Goal: Information Seeking & Learning: Learn about a topic

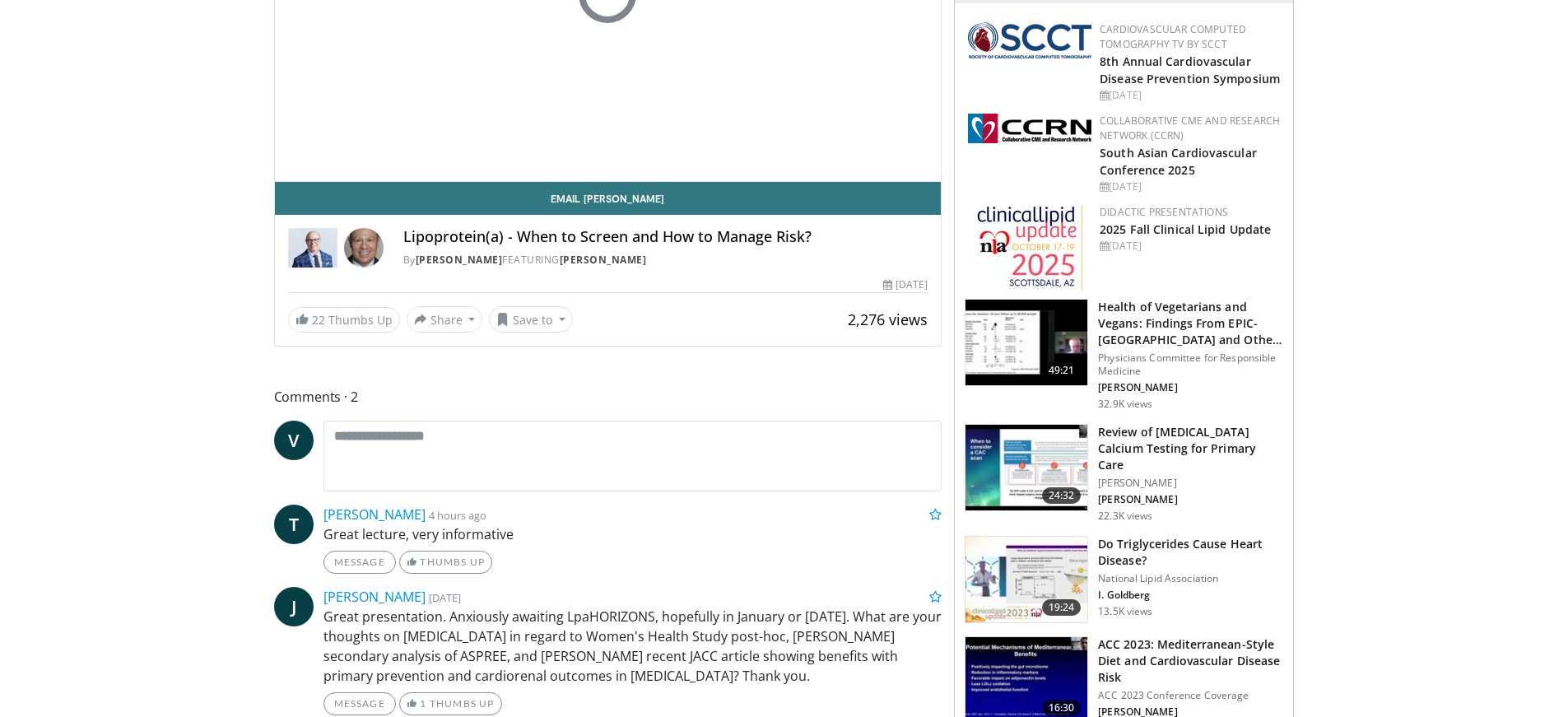
scroll to position [412, 0]
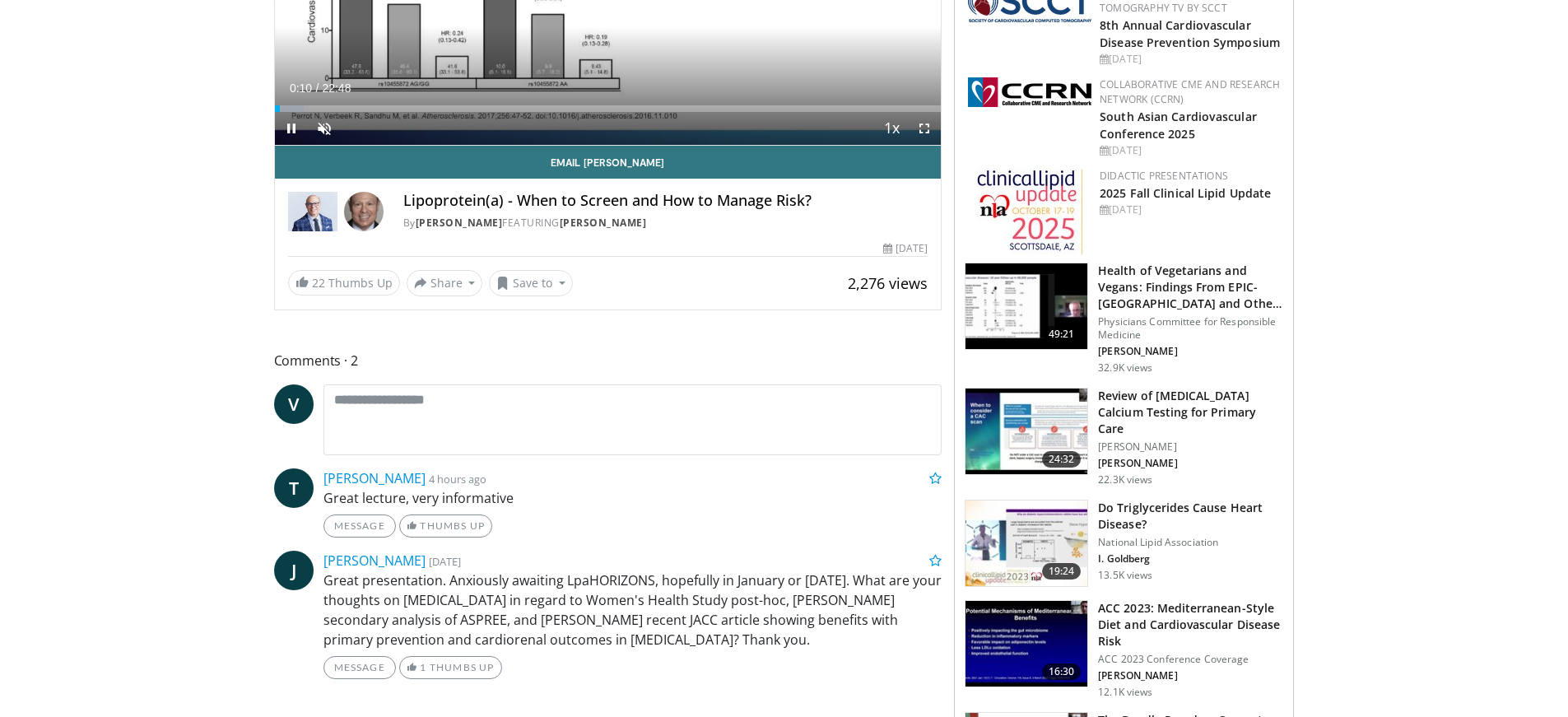
click at [695, 131] on div "Current Time 0:10 / Duration 22:48 Pause Skip Backward Skip Forward Unmute Load…" at bounding box center [609, 128] width 667 height 33
click at [322, 130] on span "Video Player" at bounding box center [324, 128] width 33 height 33
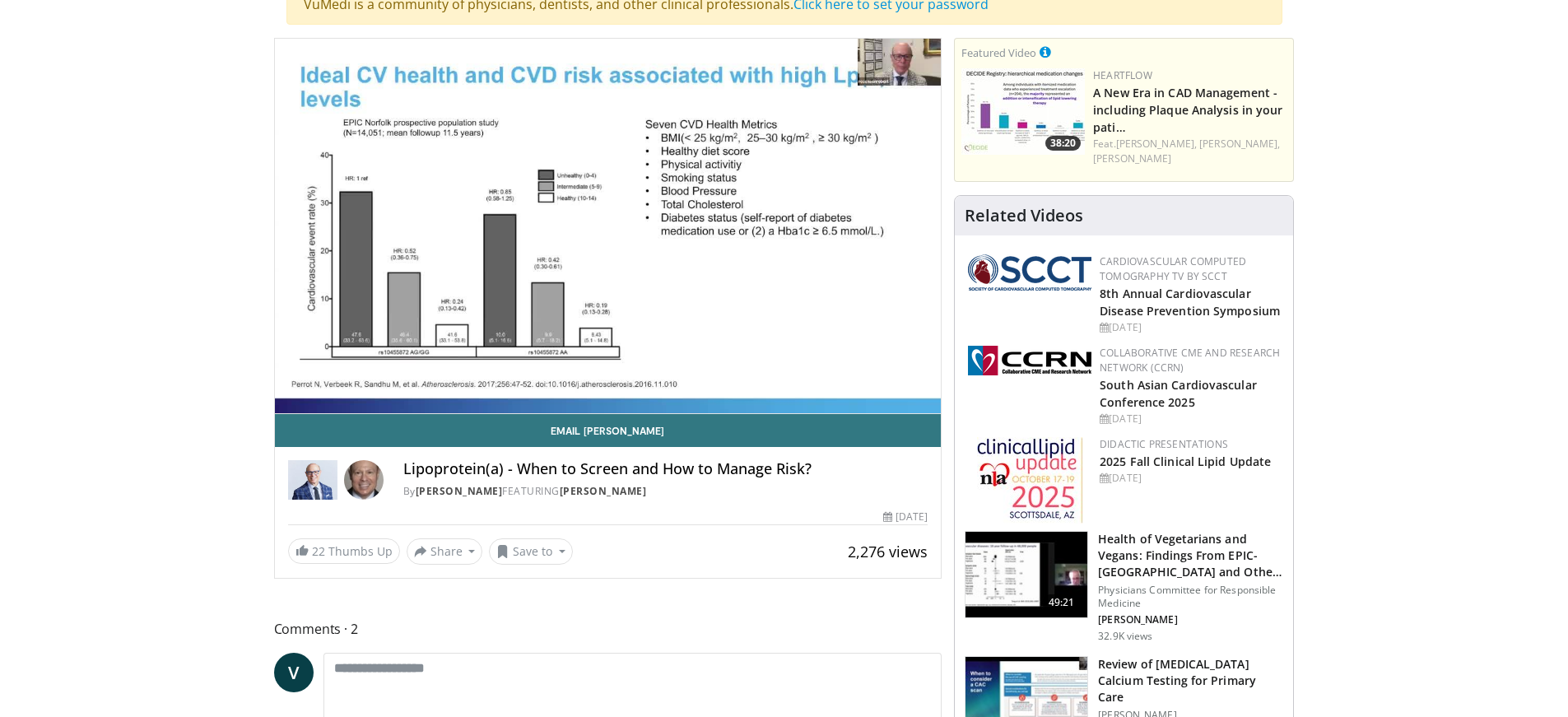
scroll to position [82, 0]
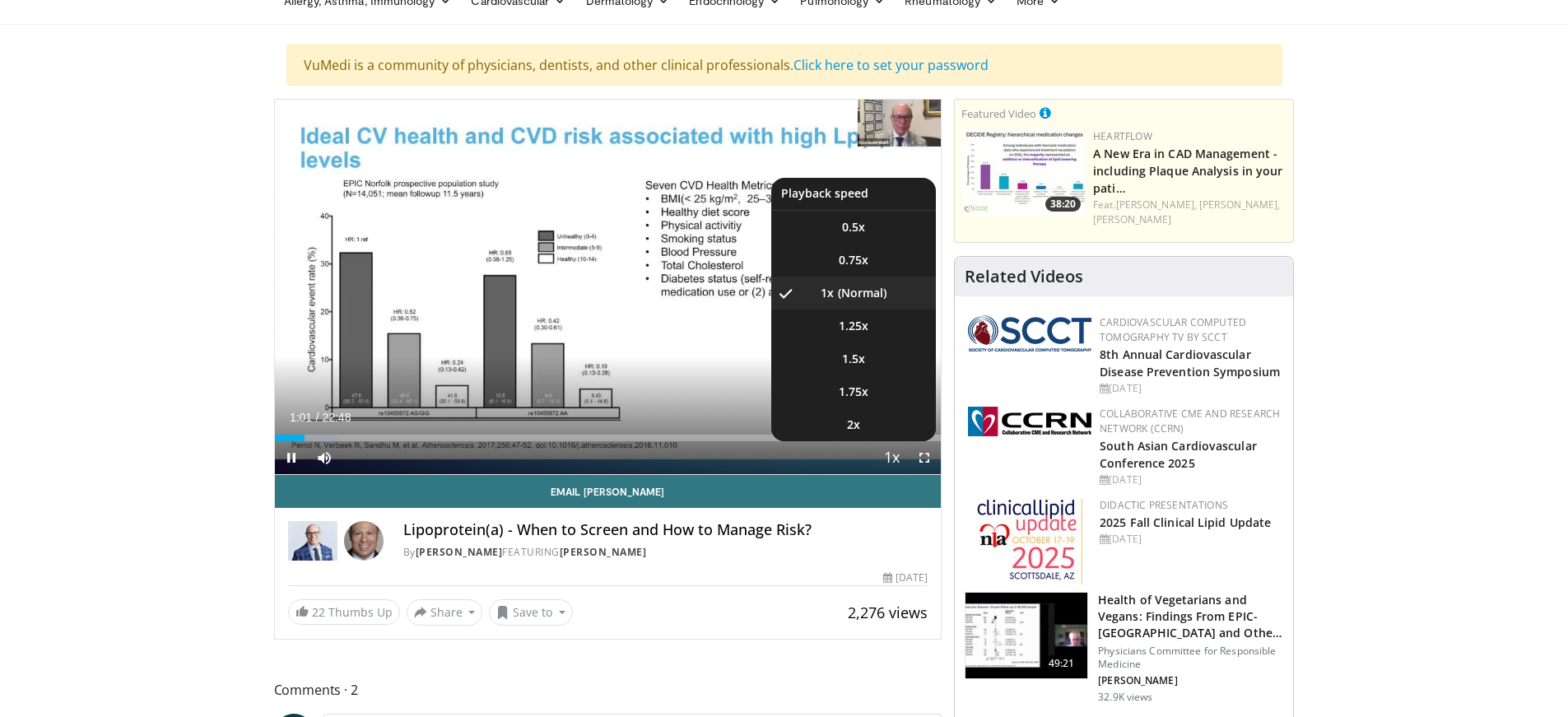
click at [898, 457] on span "Video Player" at bounding box center [892, 459] width 23 height 33
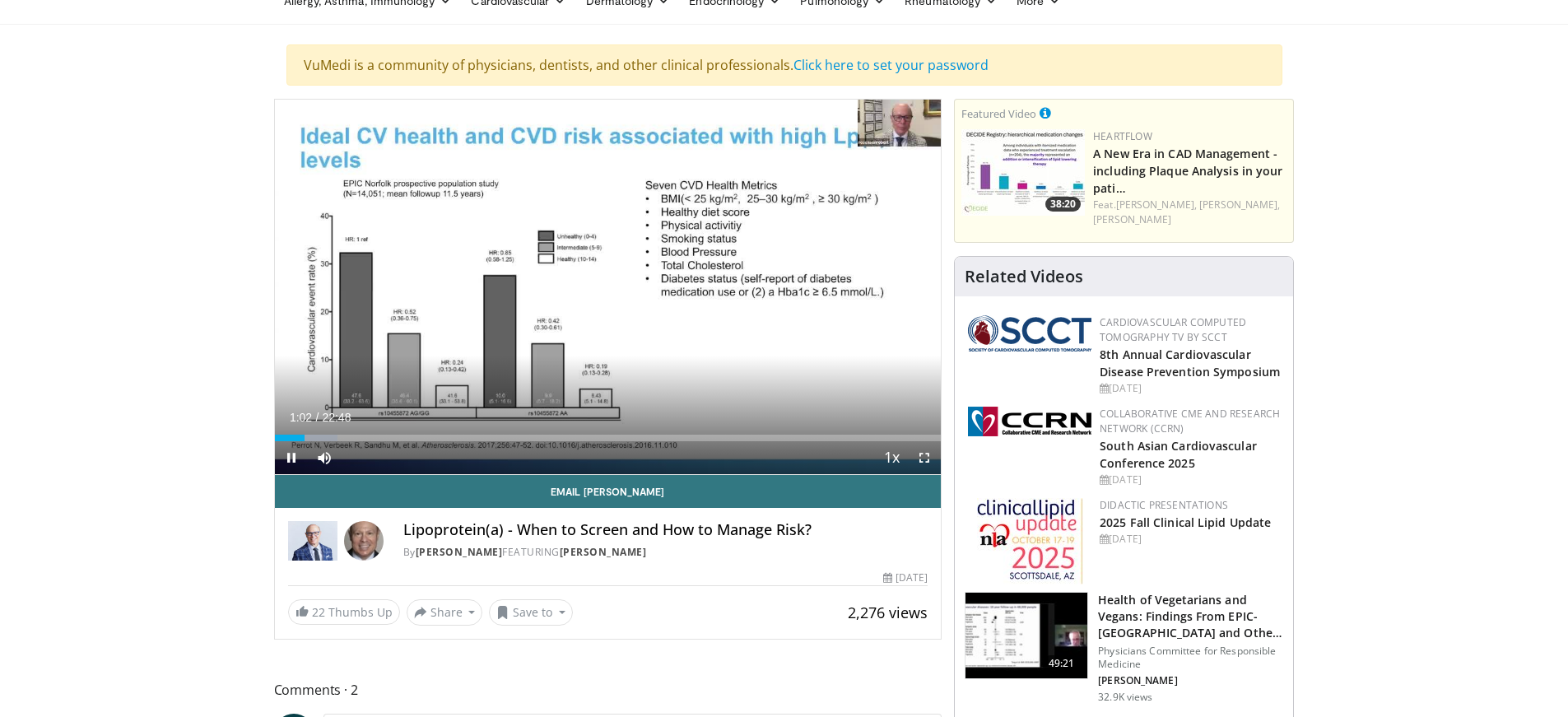
click at [898, 457] on video-js "**********" at bounding box center [609, 287] width 667 height 375
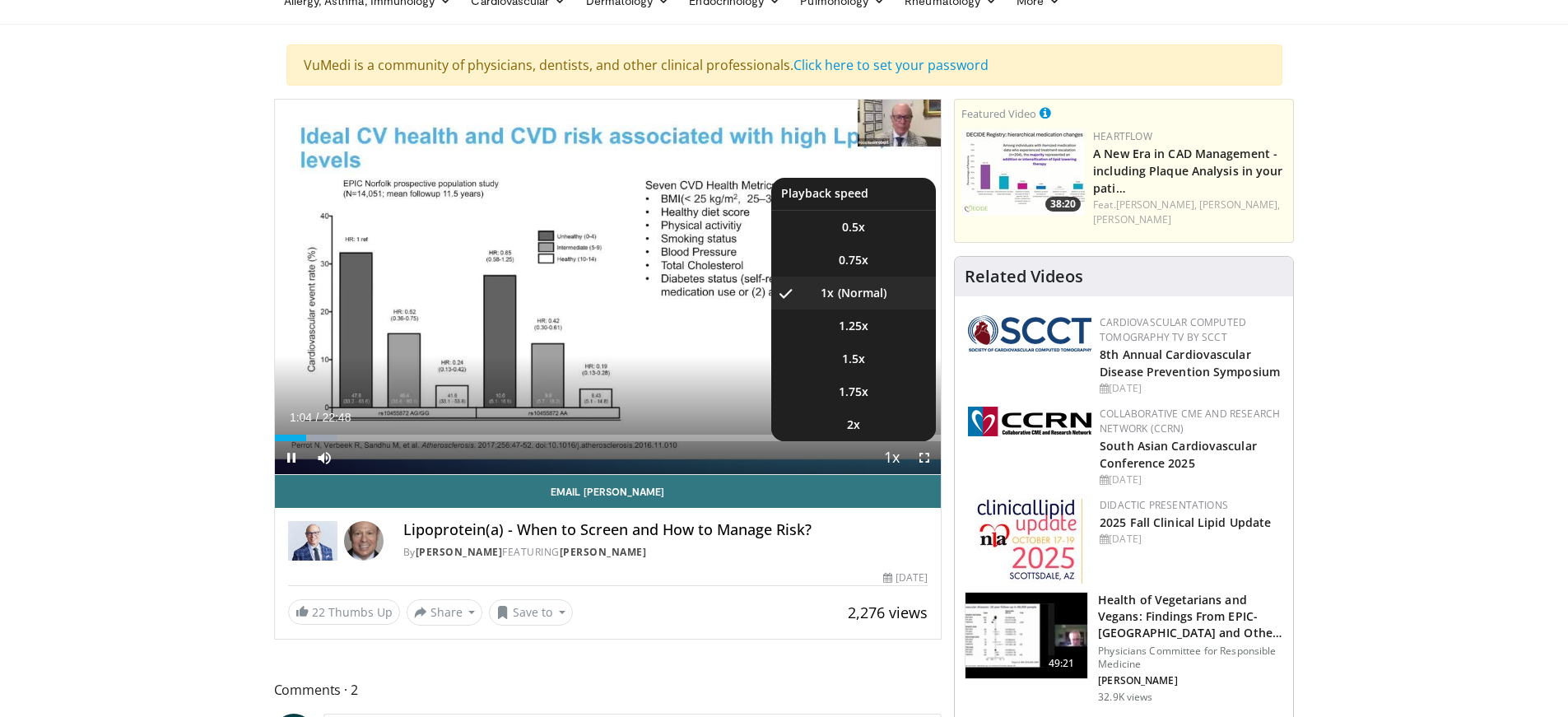
click at [898, 457] on video-js "**********" at bounding box center [609, 287] width 667 height 375
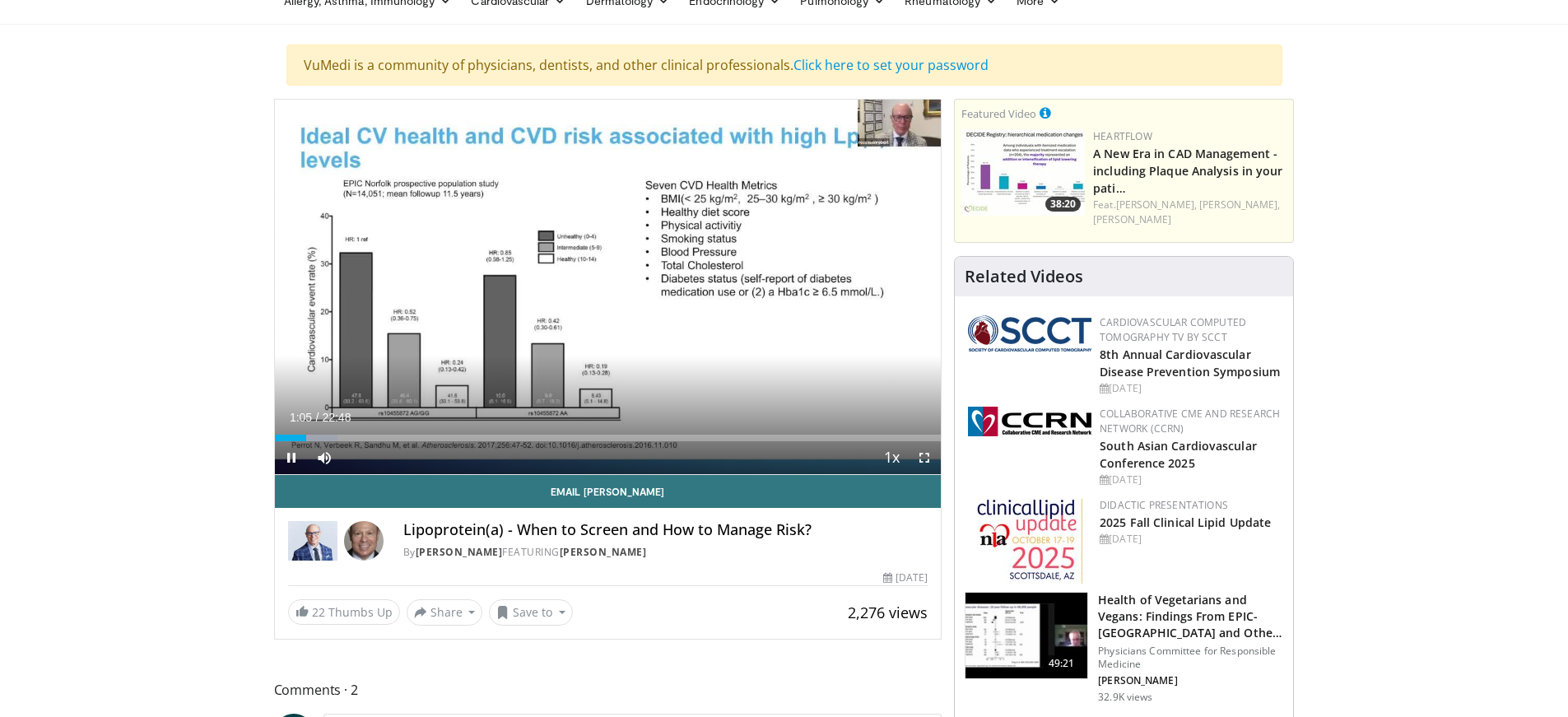
click at [898, 457] on video-js "**********" at bounding box center [609, 287] width 667 height 375
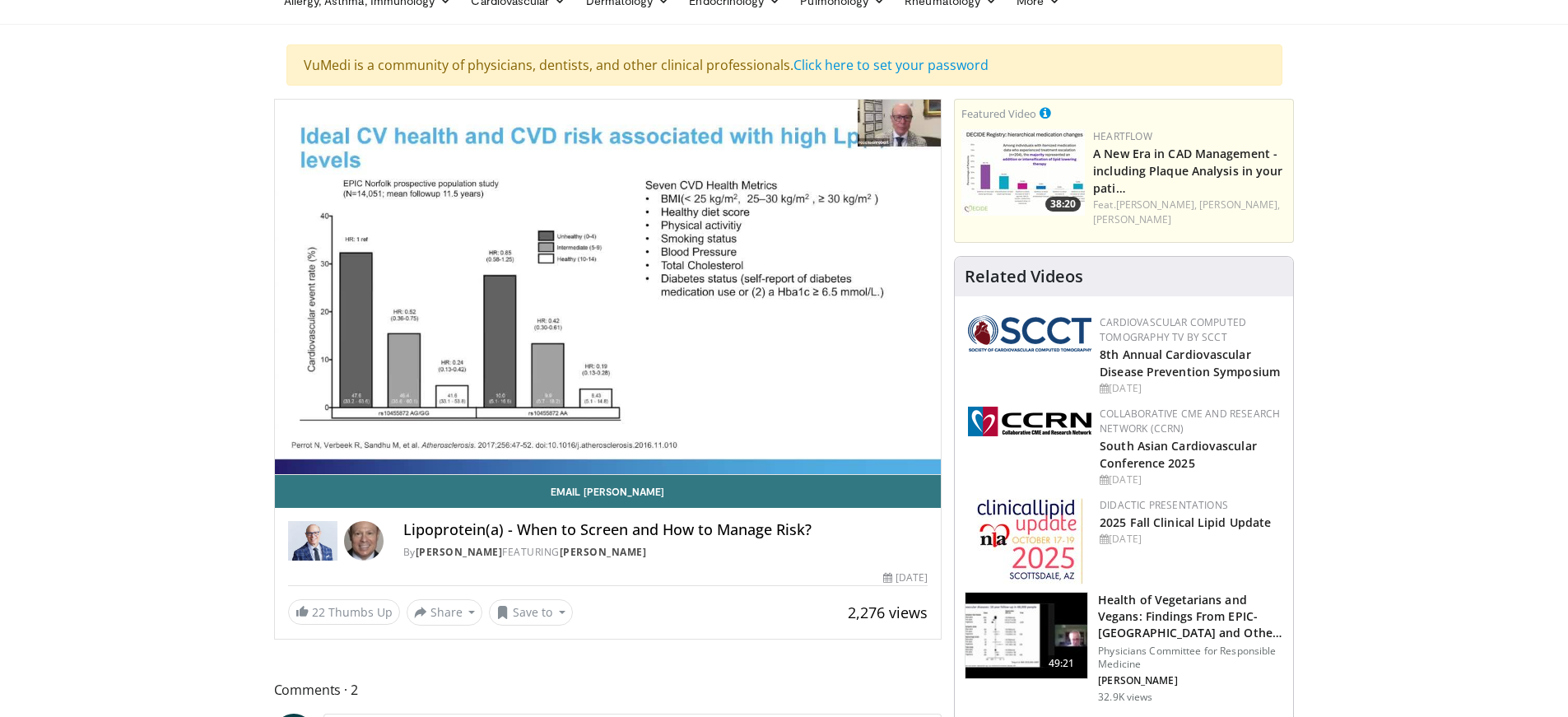
click at [898, 457] on div "10 seconds Tap to unmute" at bounding box center [609, 286] width 667 height 375
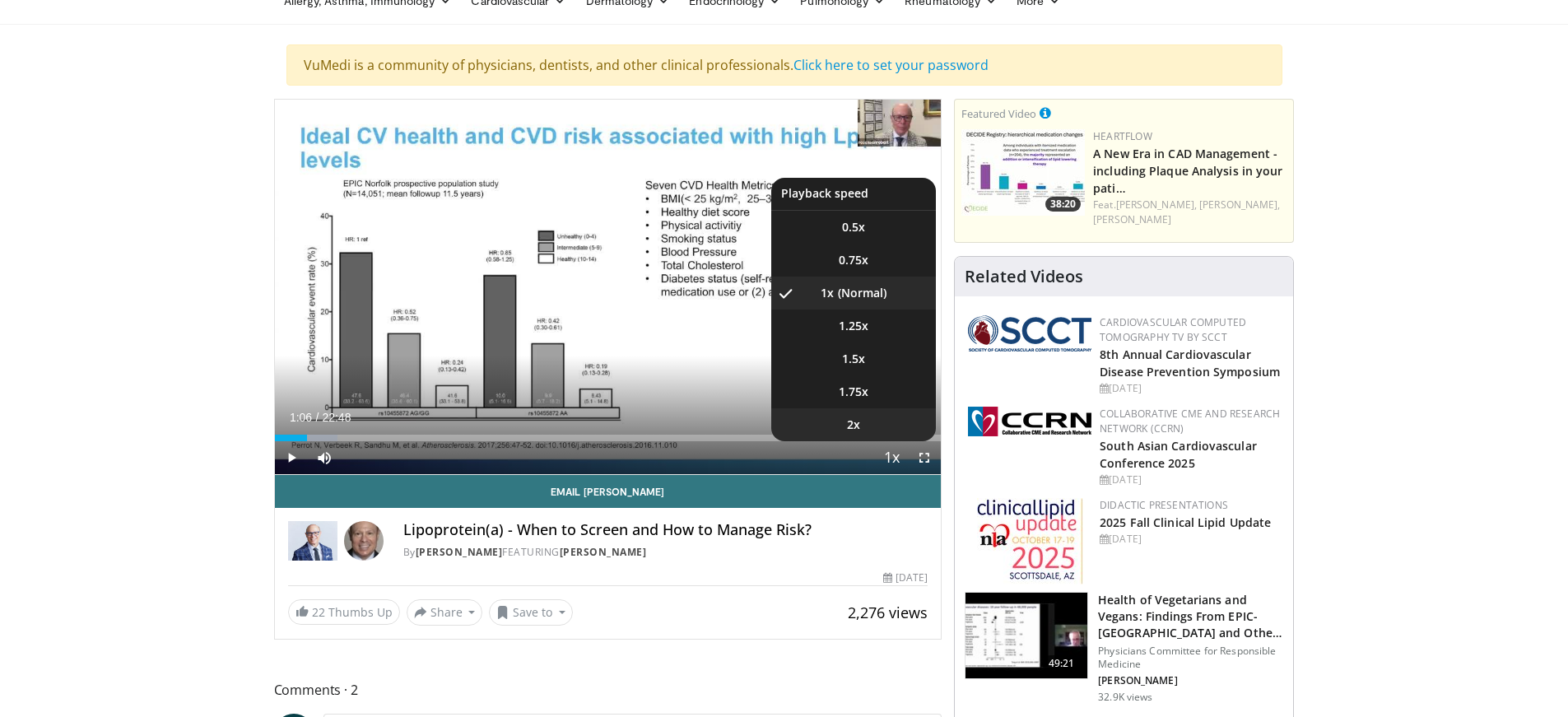
click at [860, 426] on span "2x" at bounding box center [854, 425] width 13 height 16
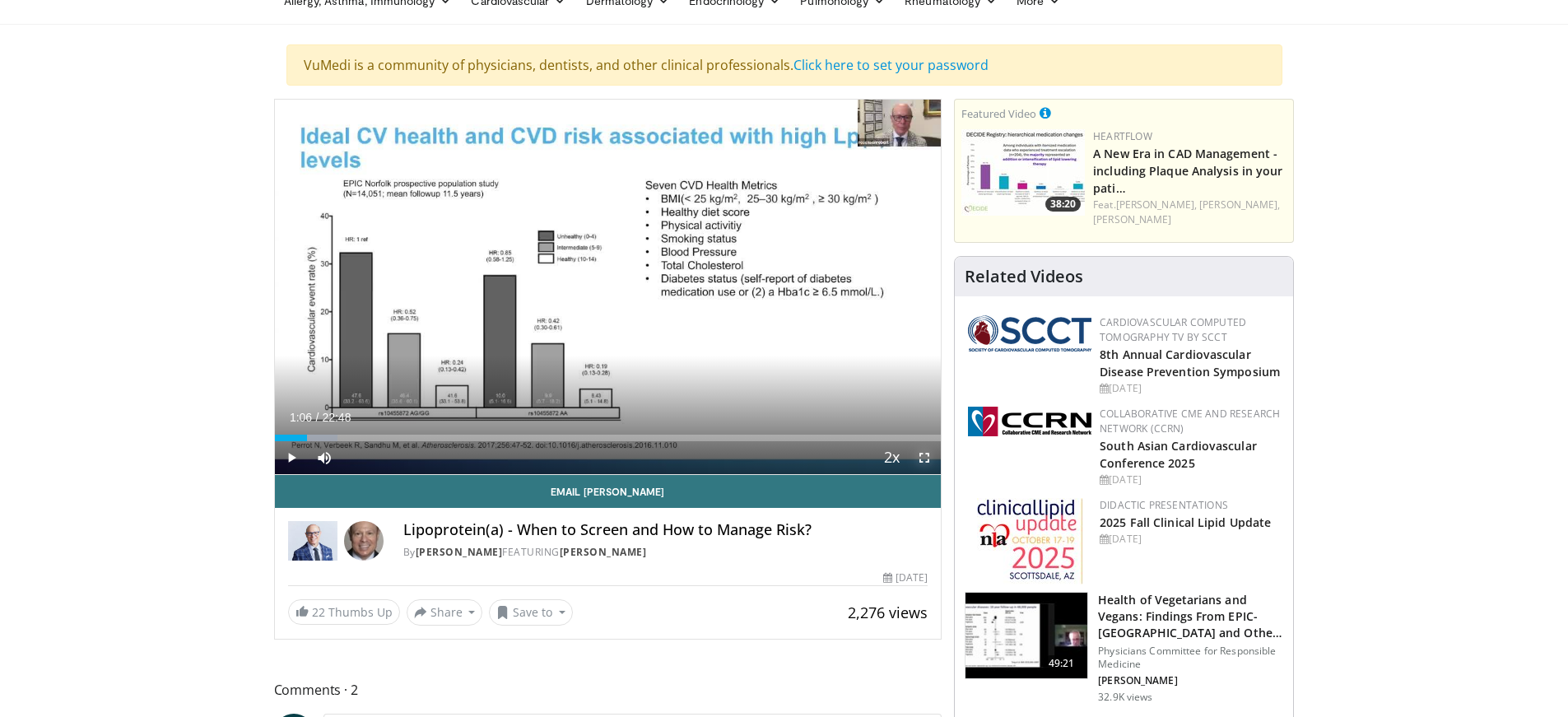
click at [923, 449] on span "Video Player" at bounding box center [925, 458] width 33 height 33
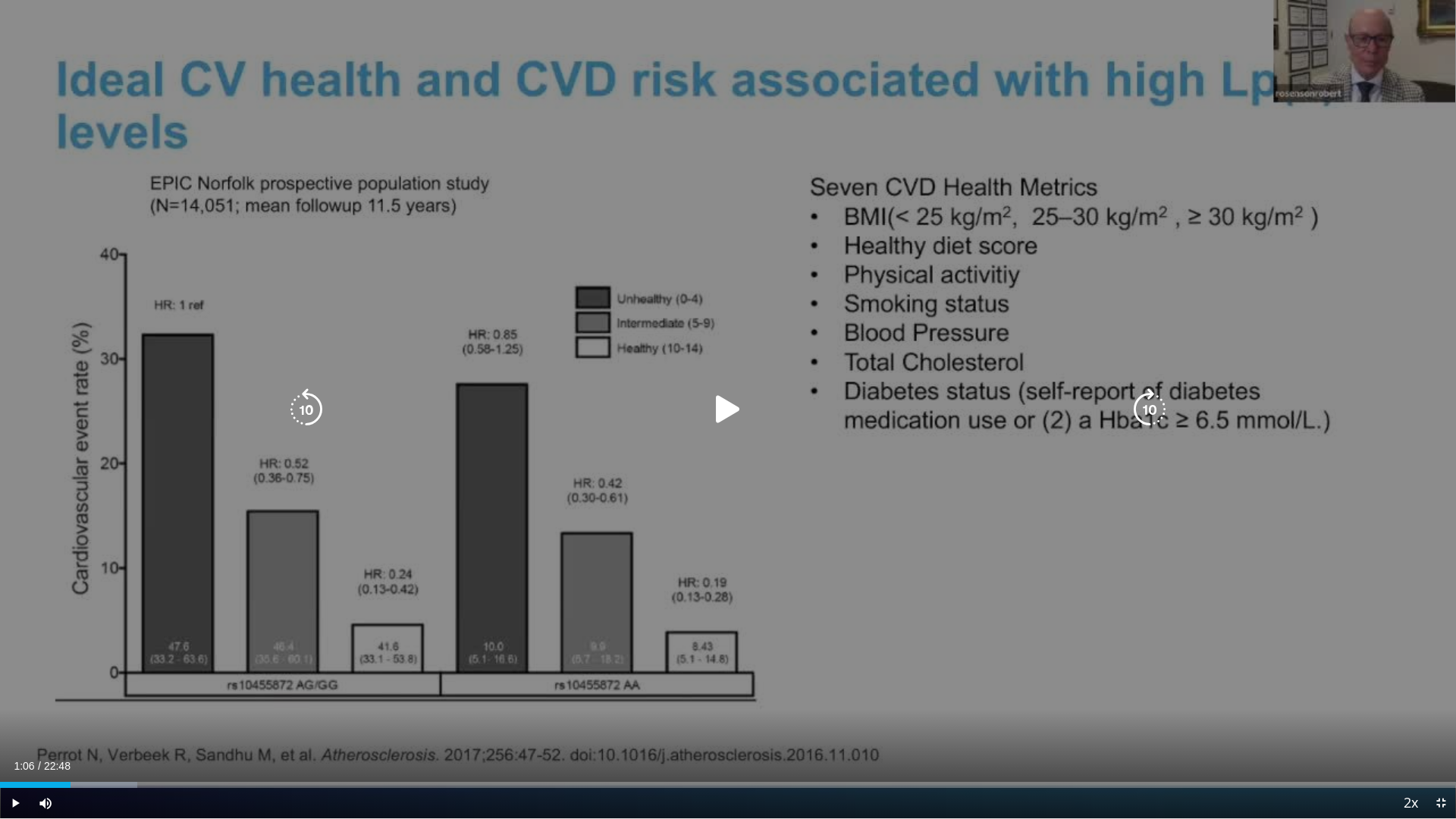
click at [400, 285] on div "10 seconds Tap to unmute" at bounding box center [728, 409] width 1456 height 818
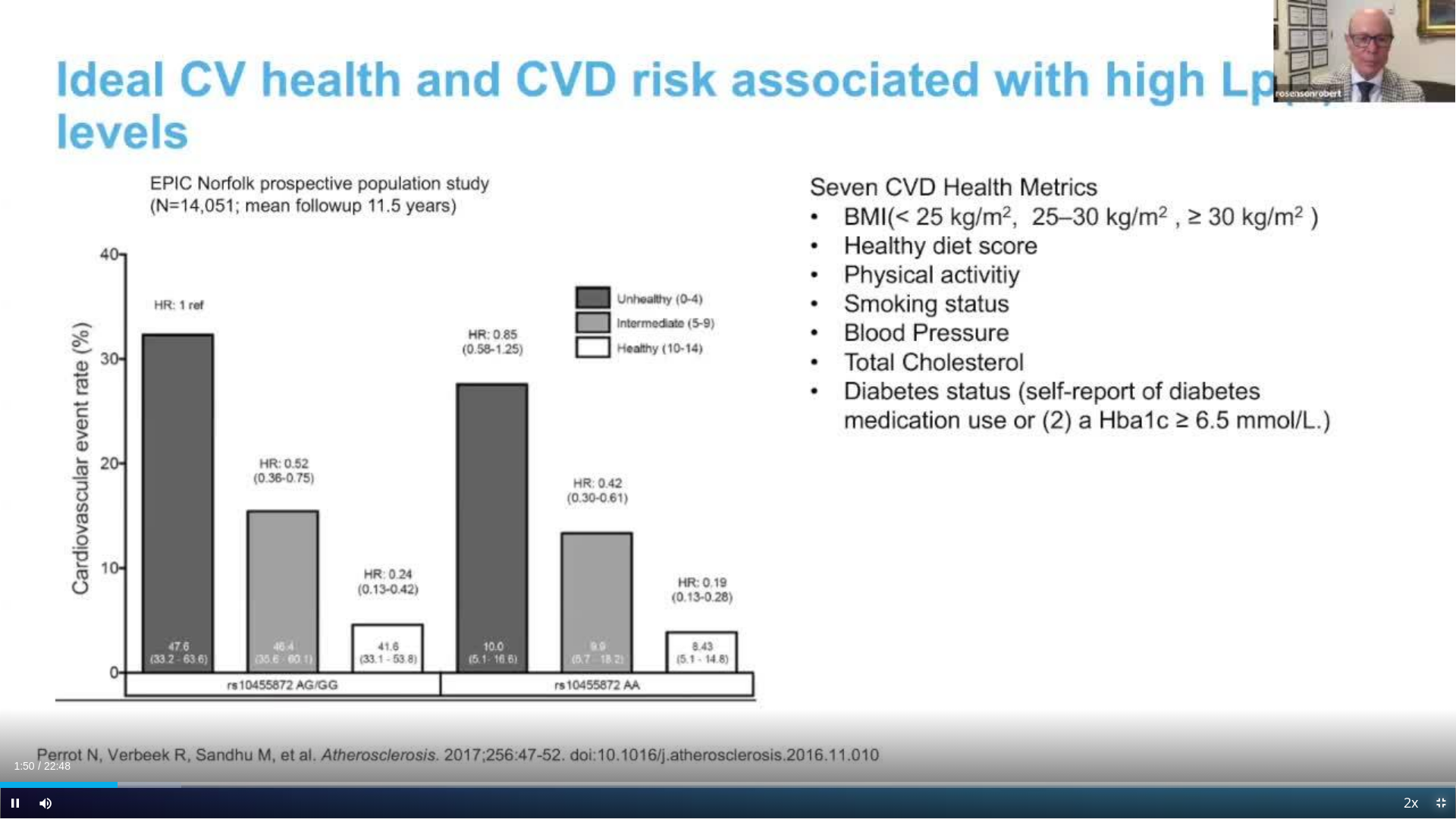
click at [1441, 660] on span "Video Player" at bounding box center [1441, 803] width 30 height 30
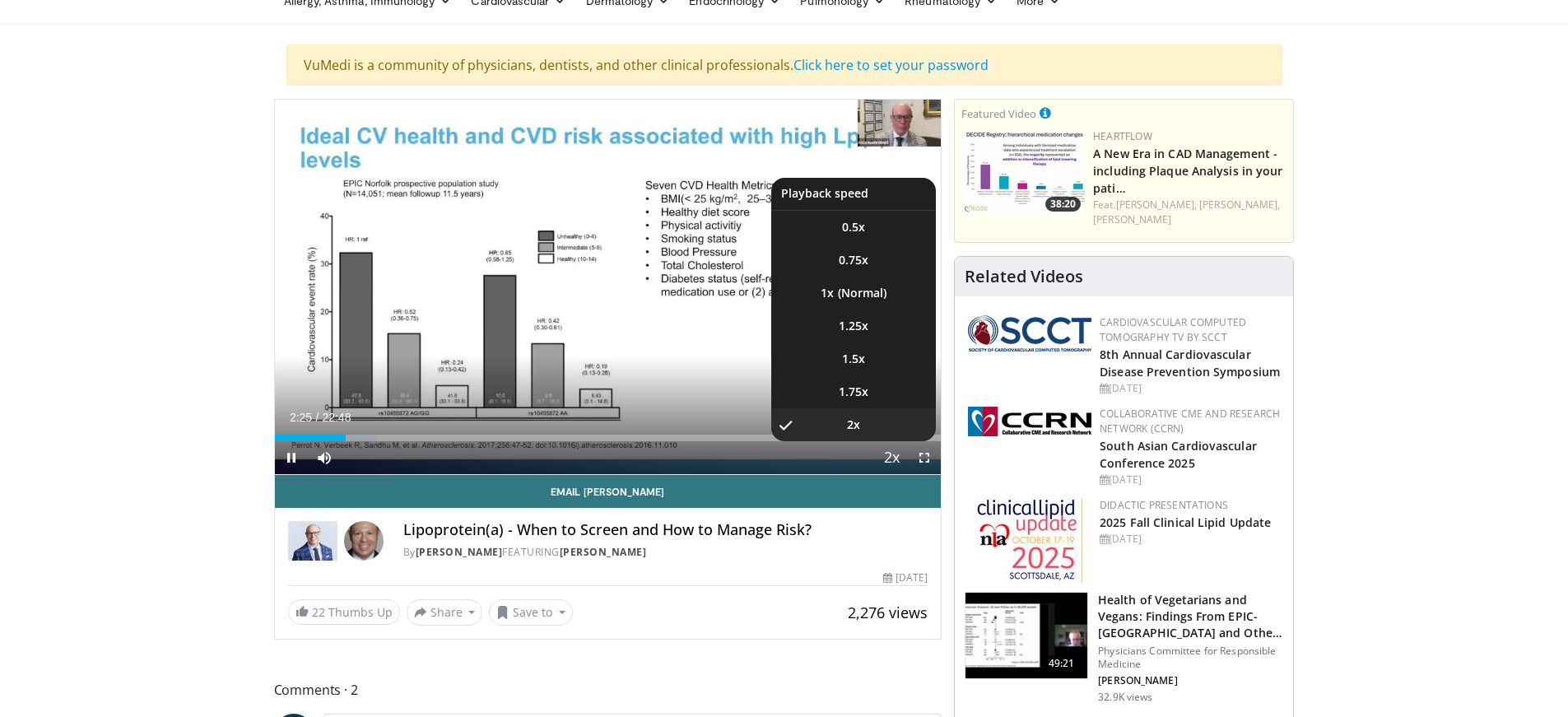
click at [894, 459] on span "Video Player" at bounding box center [892, 459] width 23 height 33
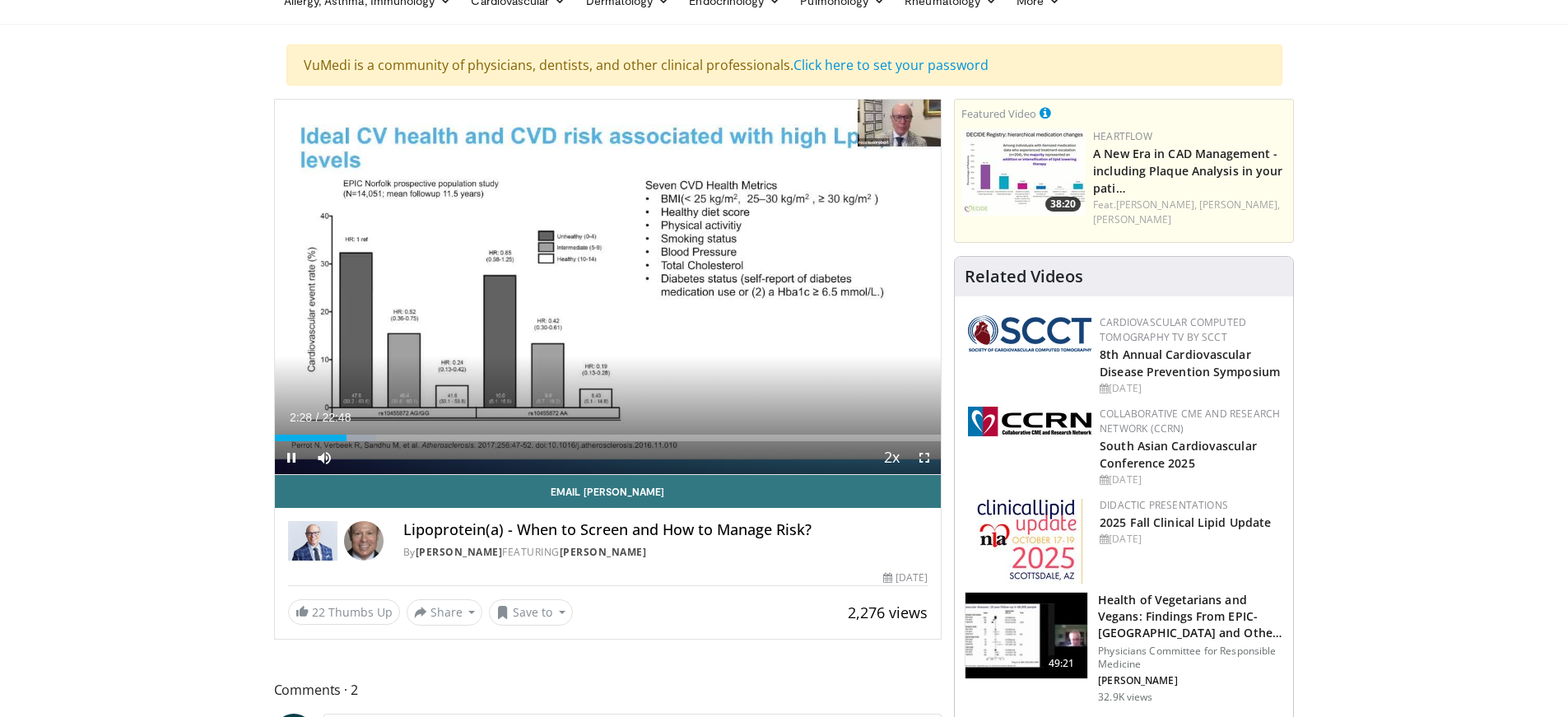
click at [894, 459] on video-js "**********" at bounding box center [609, 287] width 667 height 375
click at [923, 463] on span "Video Player" at bounding box center [925, 458] width 33 height 33
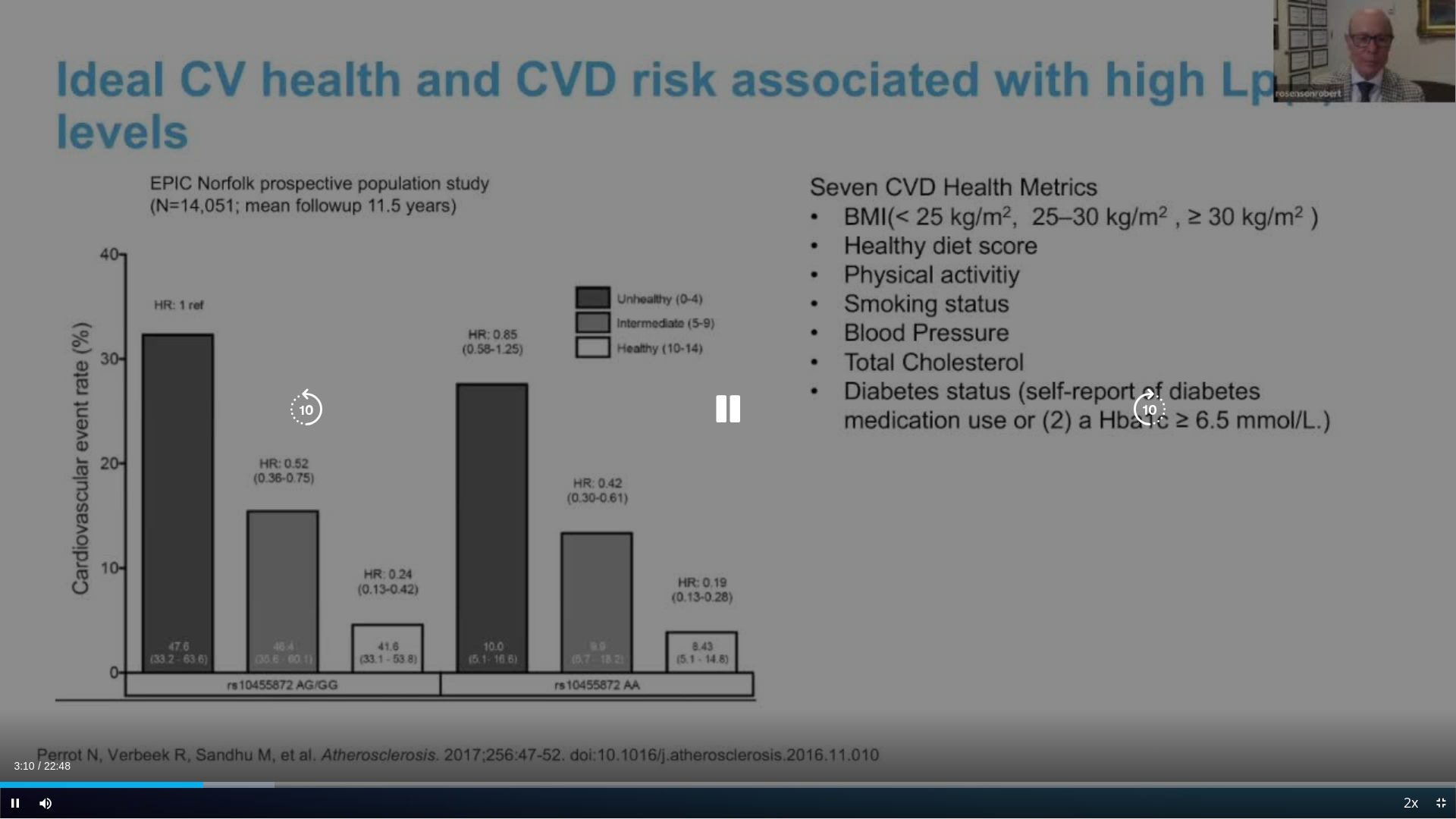
click at [1421, 97] on div "10 seconds Tap to unmute" at bounding box center [728, 409] width 1456 height 818
click at [1426, 95] on div "10 seconds Tap to unmute" at bounding box center [728, 409] width 1456 height 818
click at [678, 334] on div "10 seconds Tap to unmute" at bounding box center [728, 409] width 1456 height 818
click at [664, 136] on div "10 seconds Tap to unmute" at bounding box center [728, 409] width 1456 height 818
drag, startPoint x: 72, startPoint y: 52, endPoint x: 454, endPoint y: 39, distance: 382.2
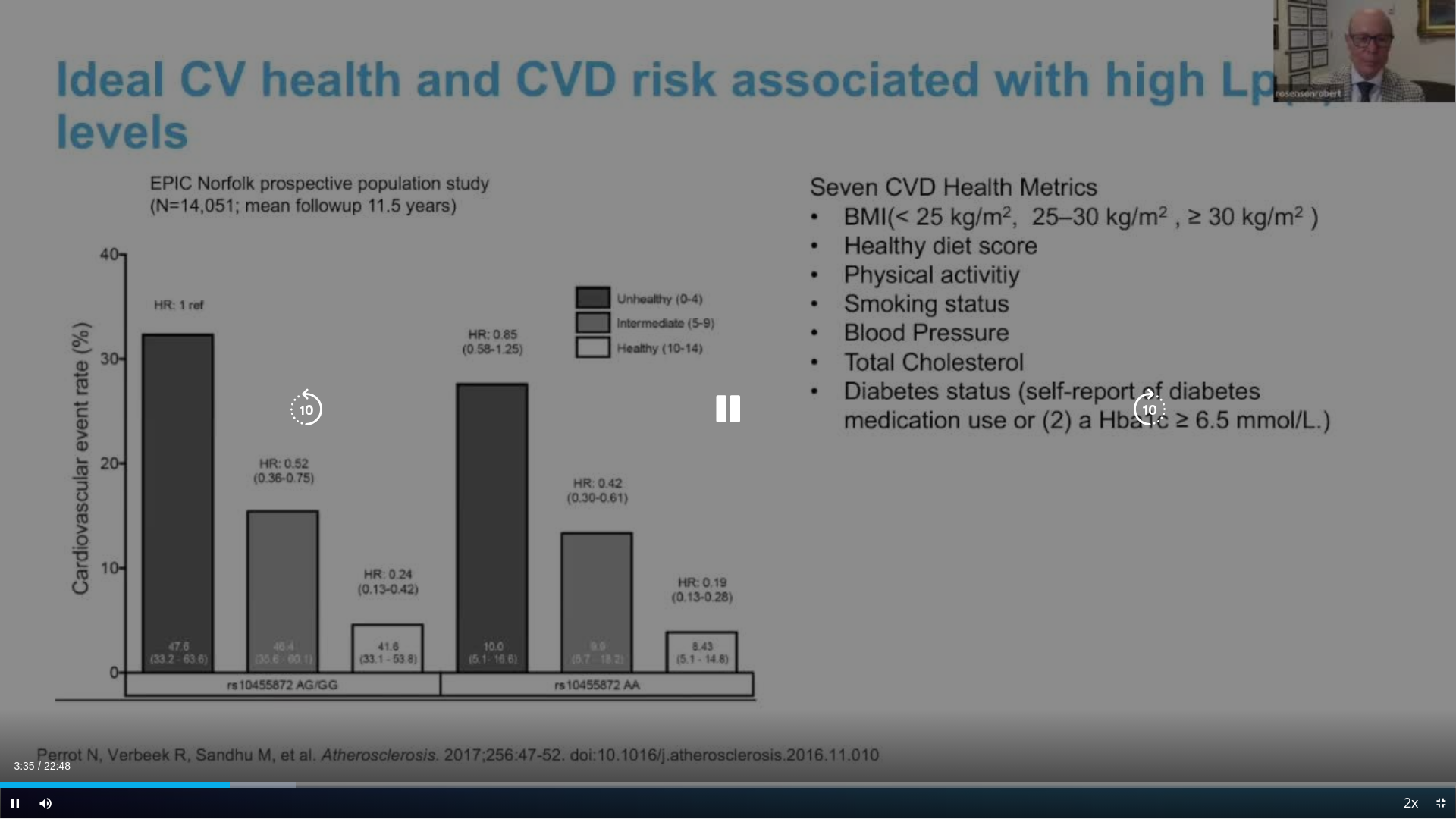
click at [97, 51] on div "10 seconds Tap to unmute" at bounding box center [728, 409] width 1456 height 818
click at [1385, 49] on div "10 seconds Tap to unmute" at bounding box center [728, 409] width 1456 height 818
click at [1444, 95] on div "10 seconds Tap to unmute" at bounding box center [728, 409] width 1456 height 818
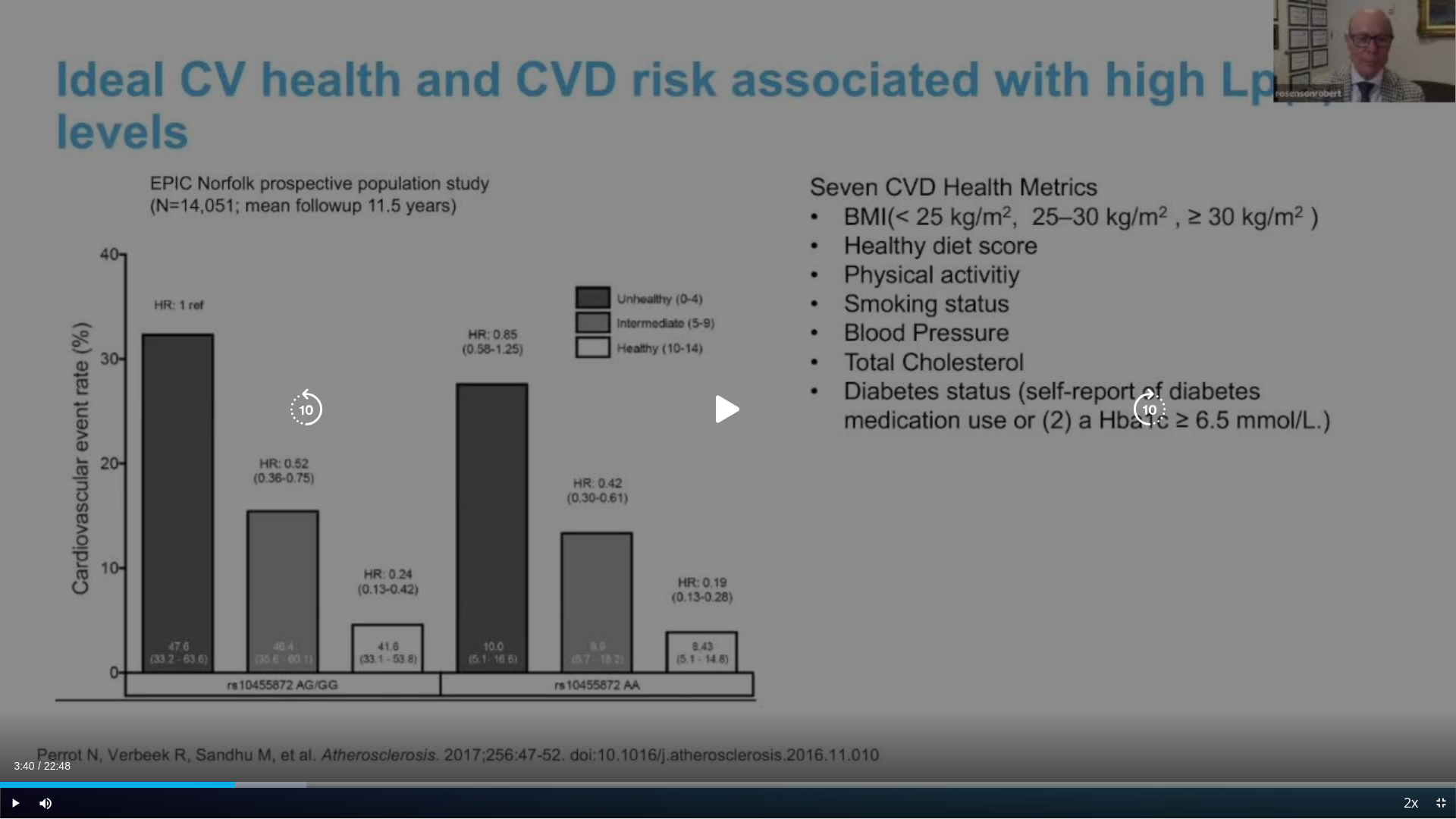
click at [1444, 96] on div "10 seconds Tap to unmute" at bounding box center [728, 409] width 1456 height 818
drag, startPoint x: 458, startPoint y: 479, endPoint x: 1039, endPoint y: 366, distance: 591.9
click at [1039, 366] on div "10 seconds Tap to unmute" at bounding box center [728, 409] width 1456 height 818
drag, startPoint x: 747, startPoint y: 598, endPoint x: 806, endPoint y: 582, distance: 61.1
click at [787, 588] on div "10 seconds Tap to unmute" at bounding box center [728, 409] width 1456 height 818
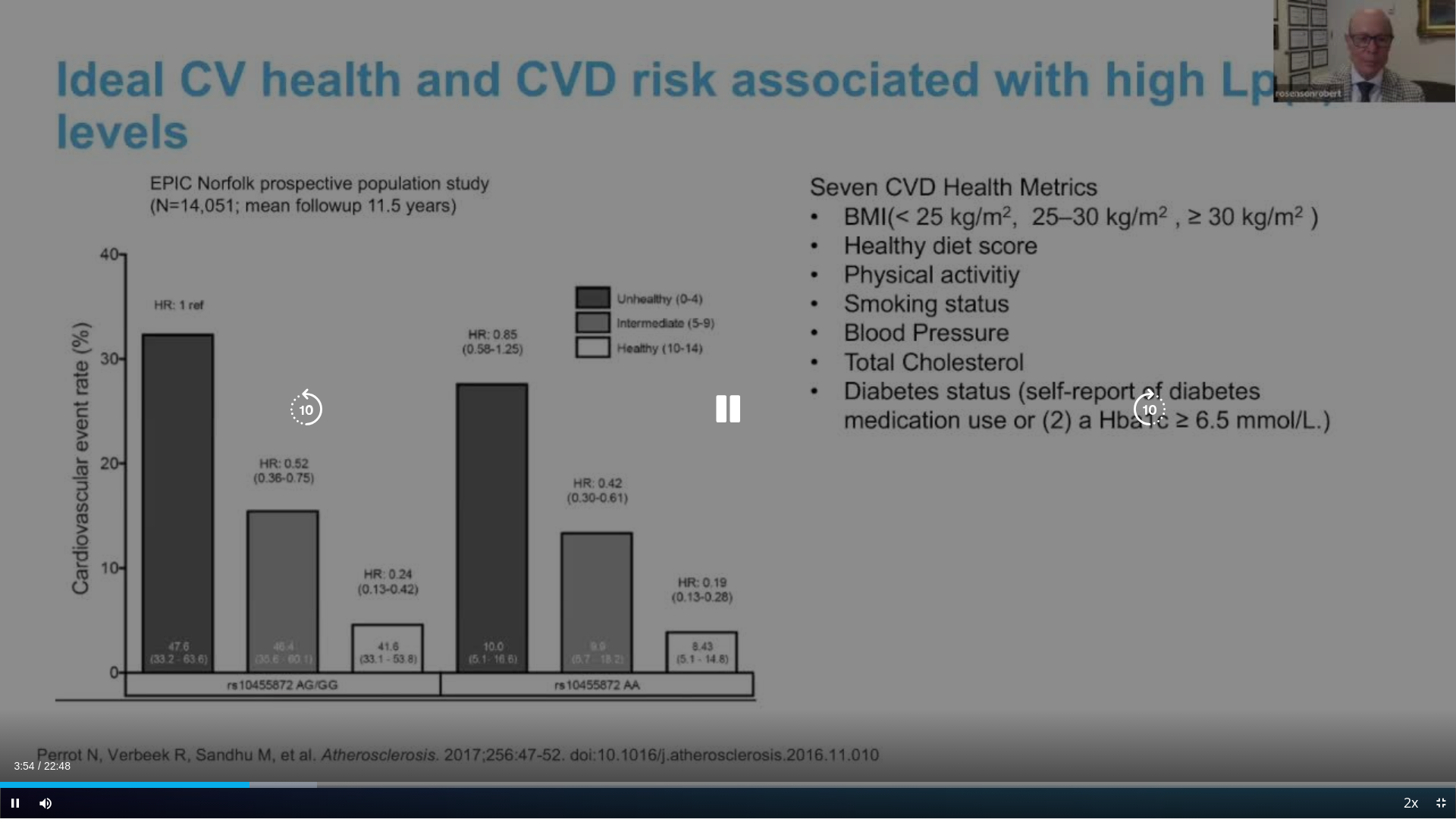
click at [1368, 82] on div "10 seconds Tap to unmute" at bounding box center [728, 409] width 1456 height 818
click at [1444, 93] on div "10 seconds Tap to unmute" at bounding box center [728, 409] width 1456 height 818
click at [61, 52] on div "10 seconds Tap to unmute" at bounding box center [728, 409] width 1456 height 818
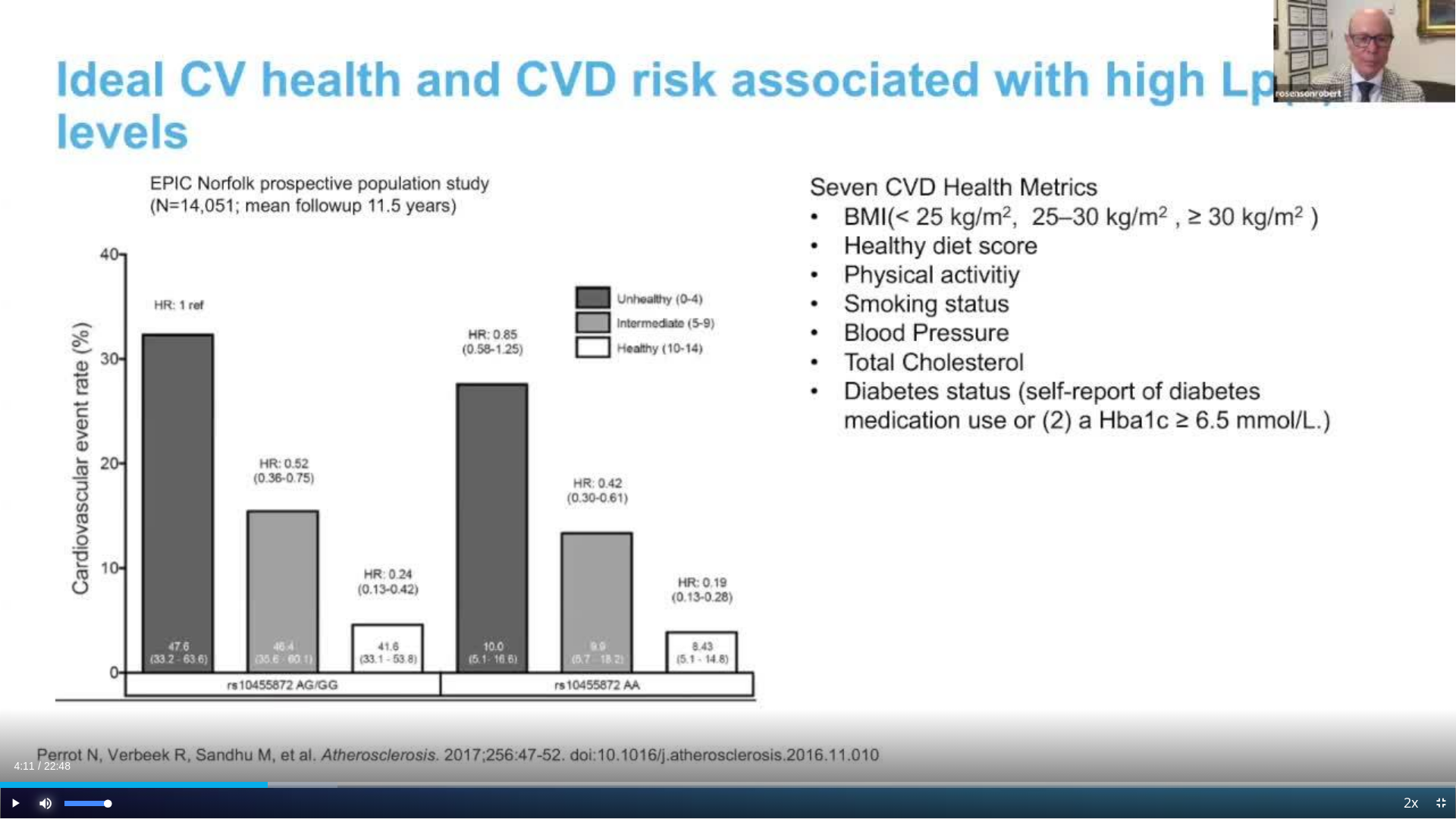
click at [45, 660] on span "Video Player" at bounding box center [46, 803] width 30 height 30
drag, startPoint x: 106, startPoint y: 808, endPoint x: 126, endPoint y: 808, distance: 20.0
click at [126, 660] on div "Mute 100%" at bounding box center [83, 803] width 106 height 30
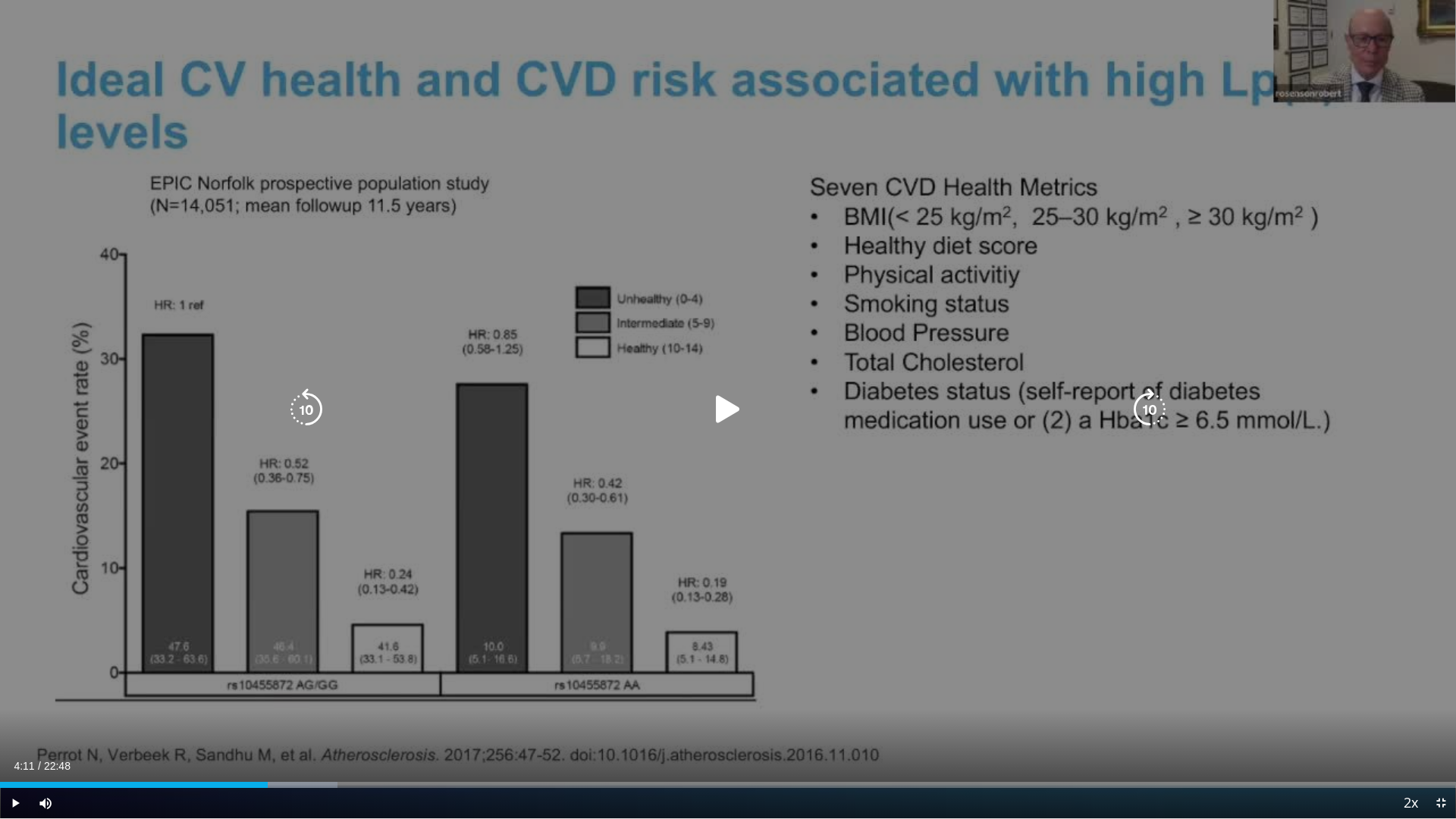
click at [739, 410] on icon "Video Player" at bounding box center [728, 410] width 42 height 42
drag, startPoint x: 788, startPoint y: 180, endPoint x: 1429, endPoint y: 49, distance: 654.2
click at [1429, 49] on div "10 seconds Tap to unmute" at bounding box center [728, 409] width 1456 height 818
click at [1429, 51] on div "10 seconds Tap to unmute" at bounding box center [728, 409] width 1456 height 818
click at [1444, 86] on div "10 seconds Tap to unmute" at bounding box center [728, 409] width 1456 height 818
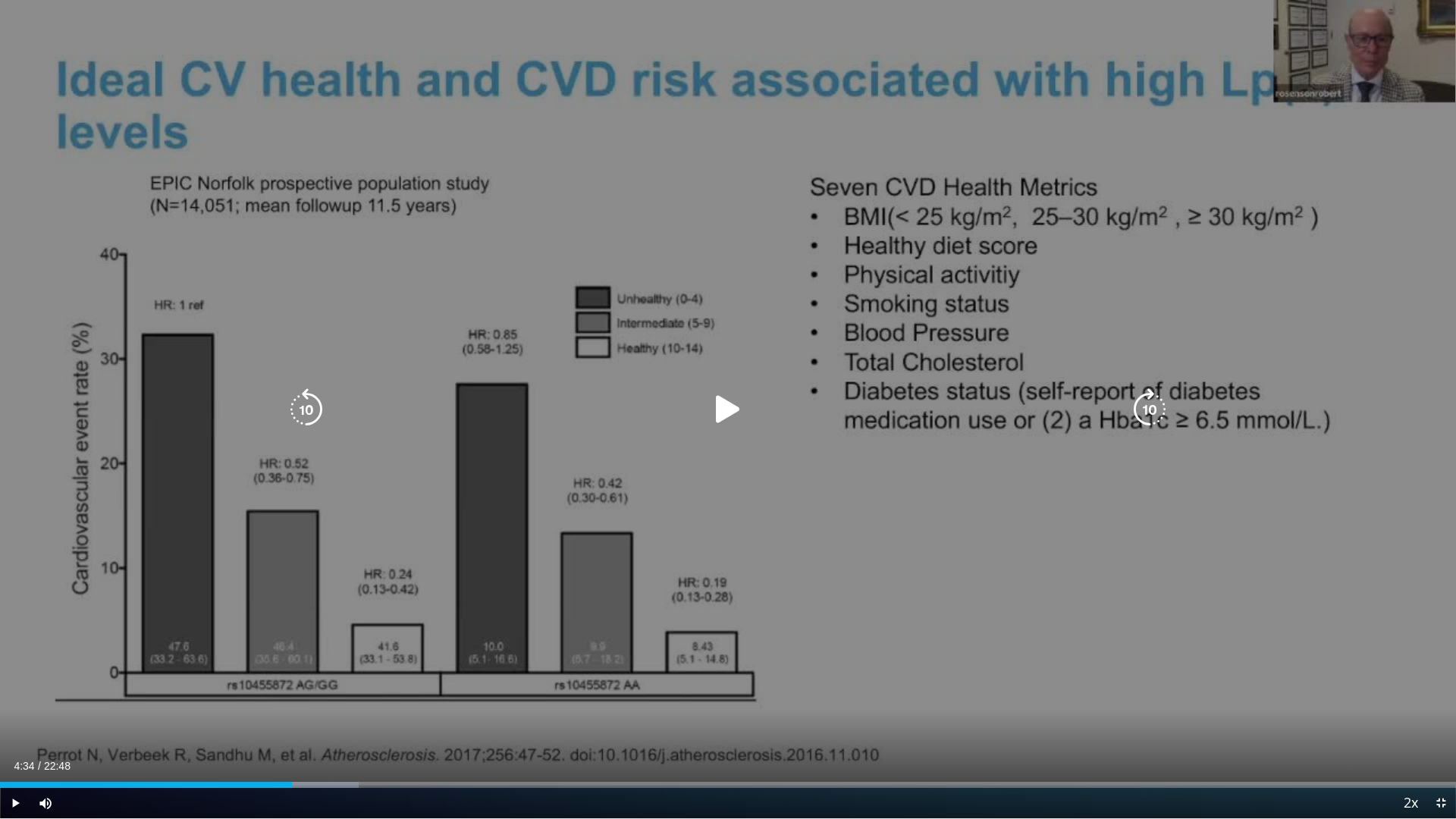
drag, startPoint x: 1093, startPoint y: 199, endPoint x: 1105, endPoint y: 200, distance: 12.0
click at [1100, 200] on div "10 seconds Tap to unmute" at bounding box center [728, 409] width 1456 height 818
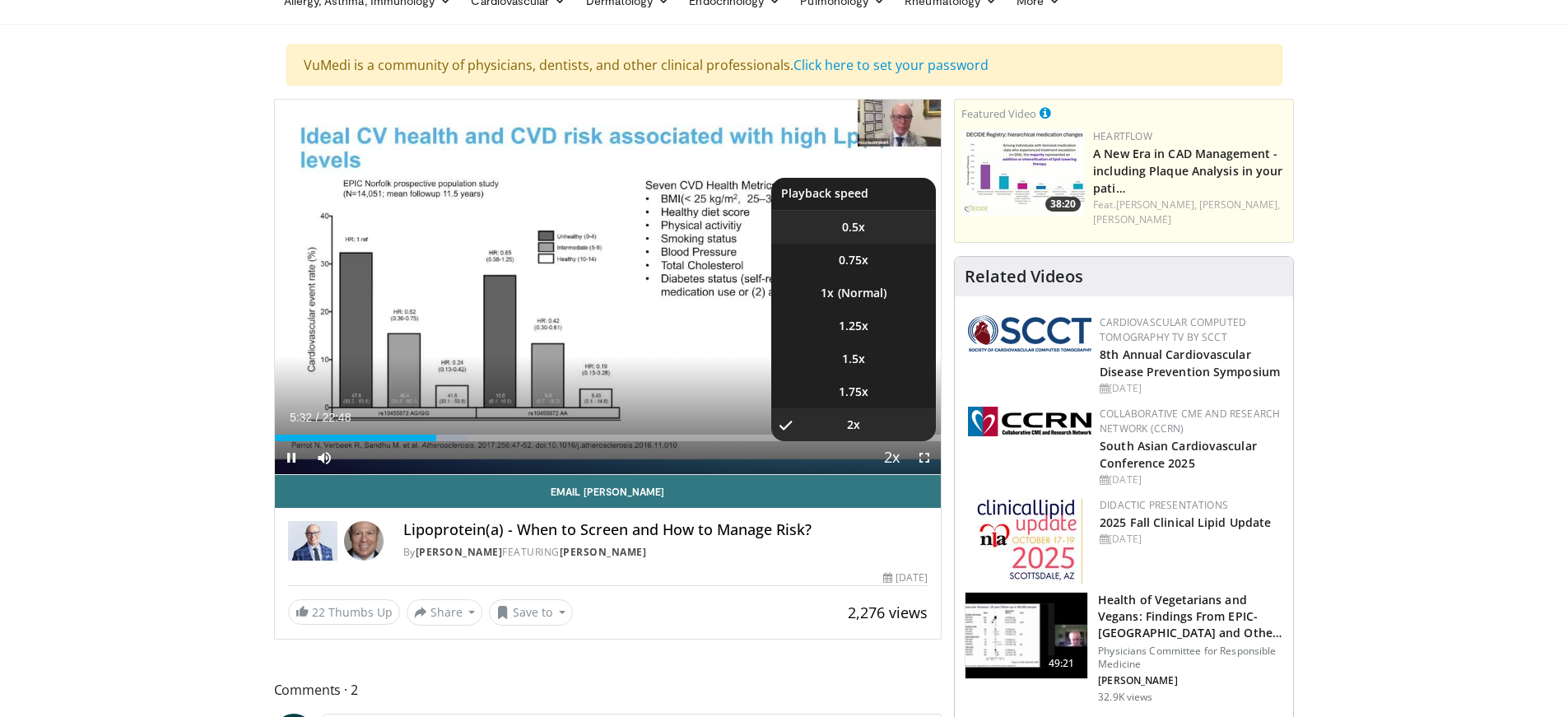
click at [849, 221] on span "0.5x" at bounding box center [854, 227] width 23 height 16
click at [867, 295] on li "1x" at bounding box center [854, 293] width 165 height 33
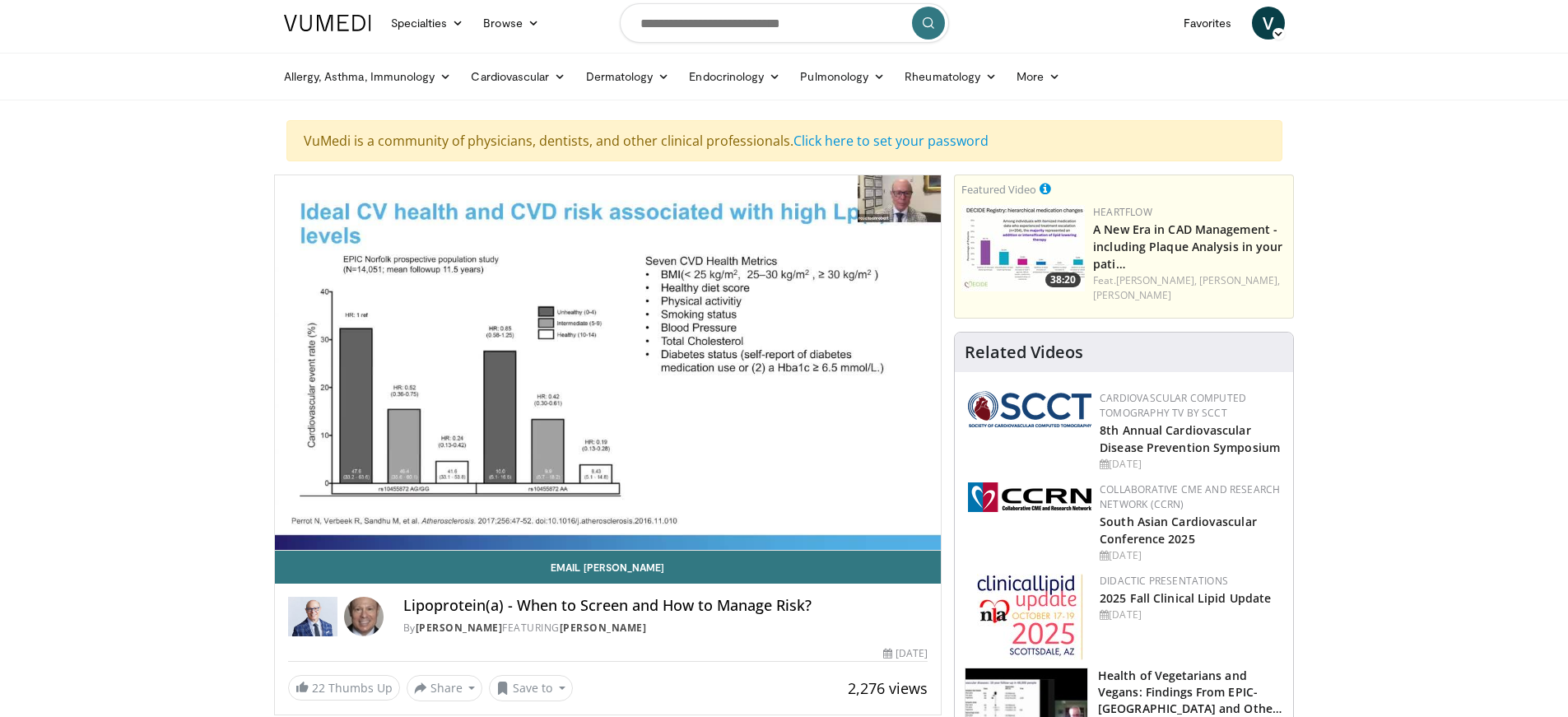
scroll to position [0, 0]
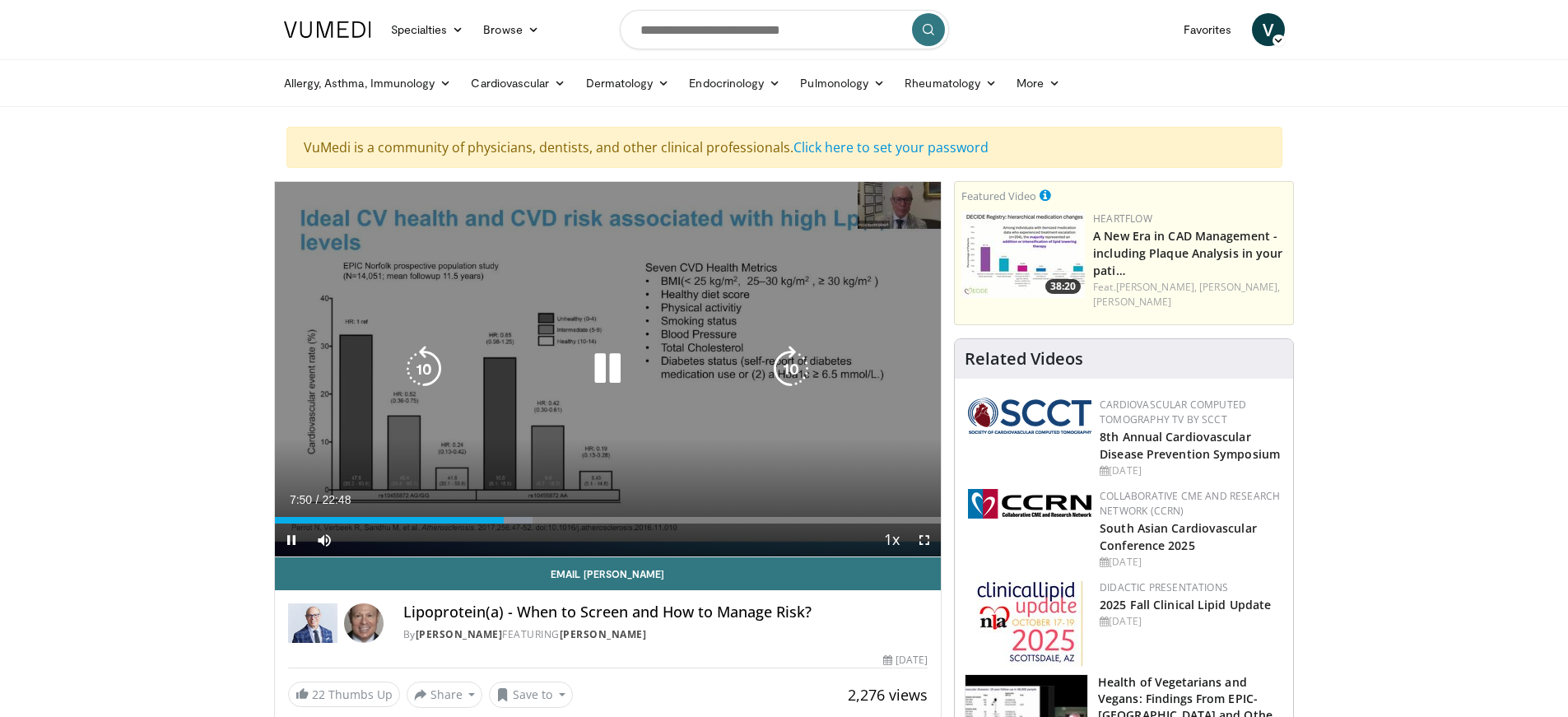
click at [912, 214] on div "10 seconds Tap to unmute" at bounding box center [609, 369] width 667 height 375
click at [912, 213] on div "10 seconds Tap to unmute" at bounding box center [609, 369] width 667 height 375
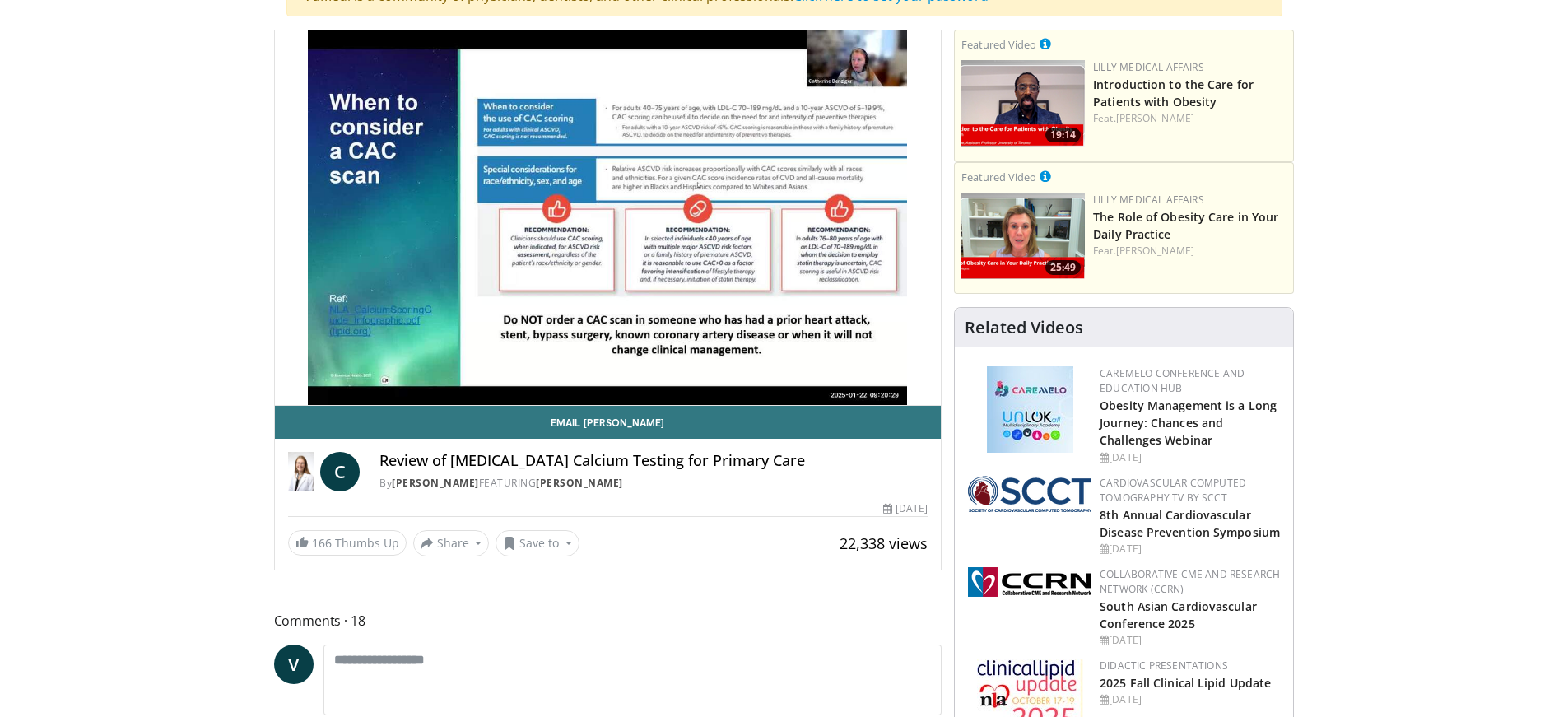
scroll to position [165, 0]
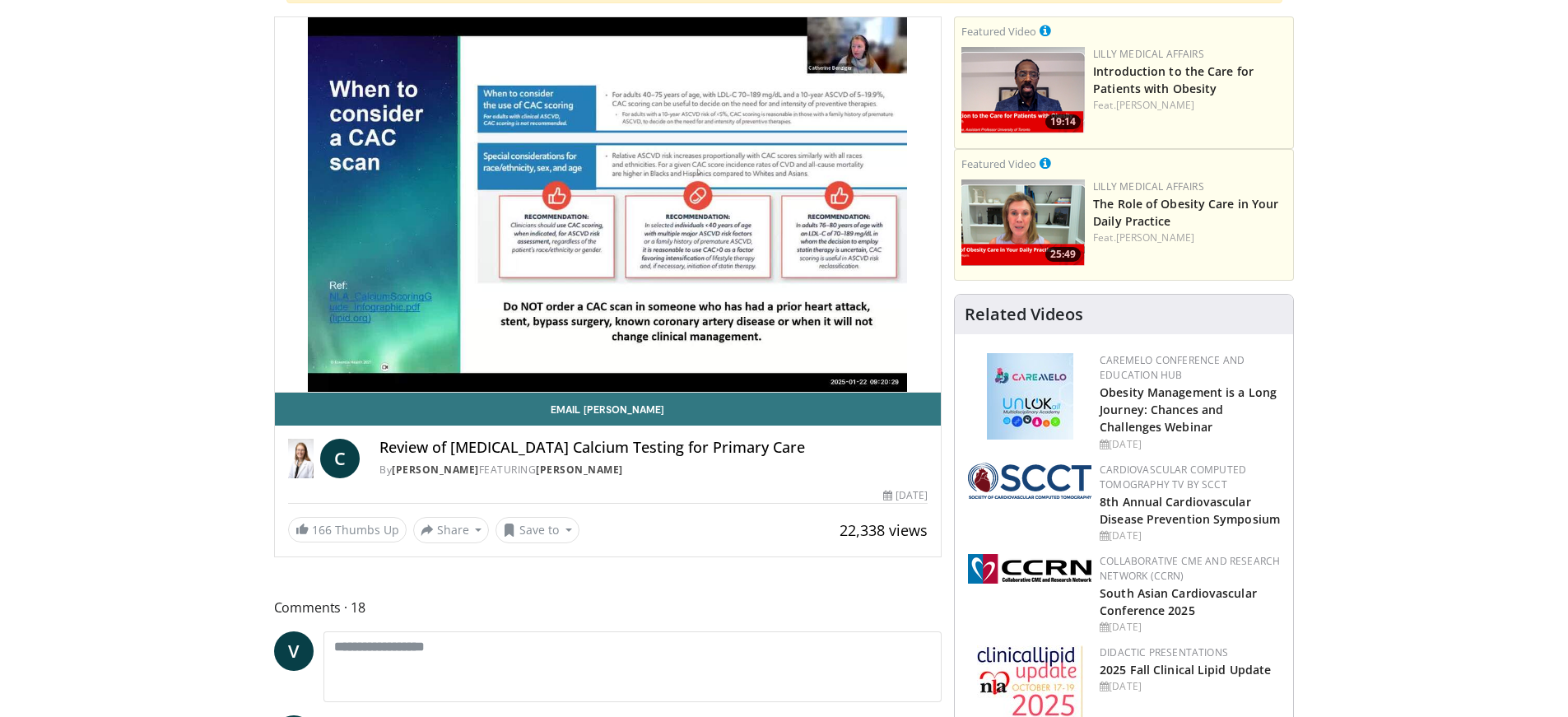
click at [609, 462] on div "Review of Coronary Artery Calcium Testing for Primary Care By Dr. Catherine P. …" at bounding box center [654, 459] width 548 height 40
click at [525, 457] on div "Review of Coronary Artery Calcium Testing for Primary Care By Dr. Catherine P. …" at bounding box center [654, 459] width 548 height 40
click at [525, 456] on h4 "Review of [MEDICAL_DATA] Calcium Testing for Primary Care" at bounding box center [654, 448] width 548 height 18
click at [479, 468] on link "[PERSON_NAME]" at bounding box center [436, 469] width 87 height 14
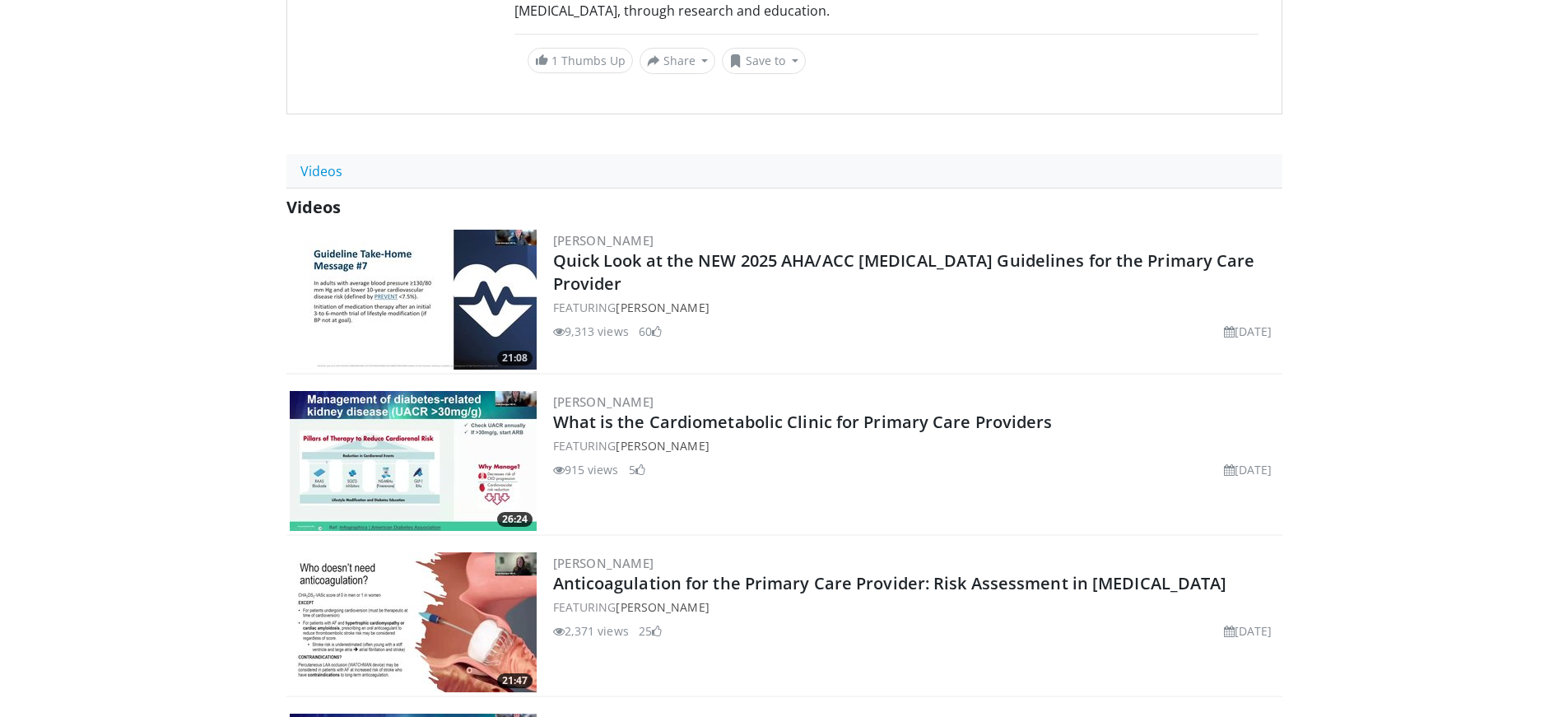
scroll to position [576, 0]
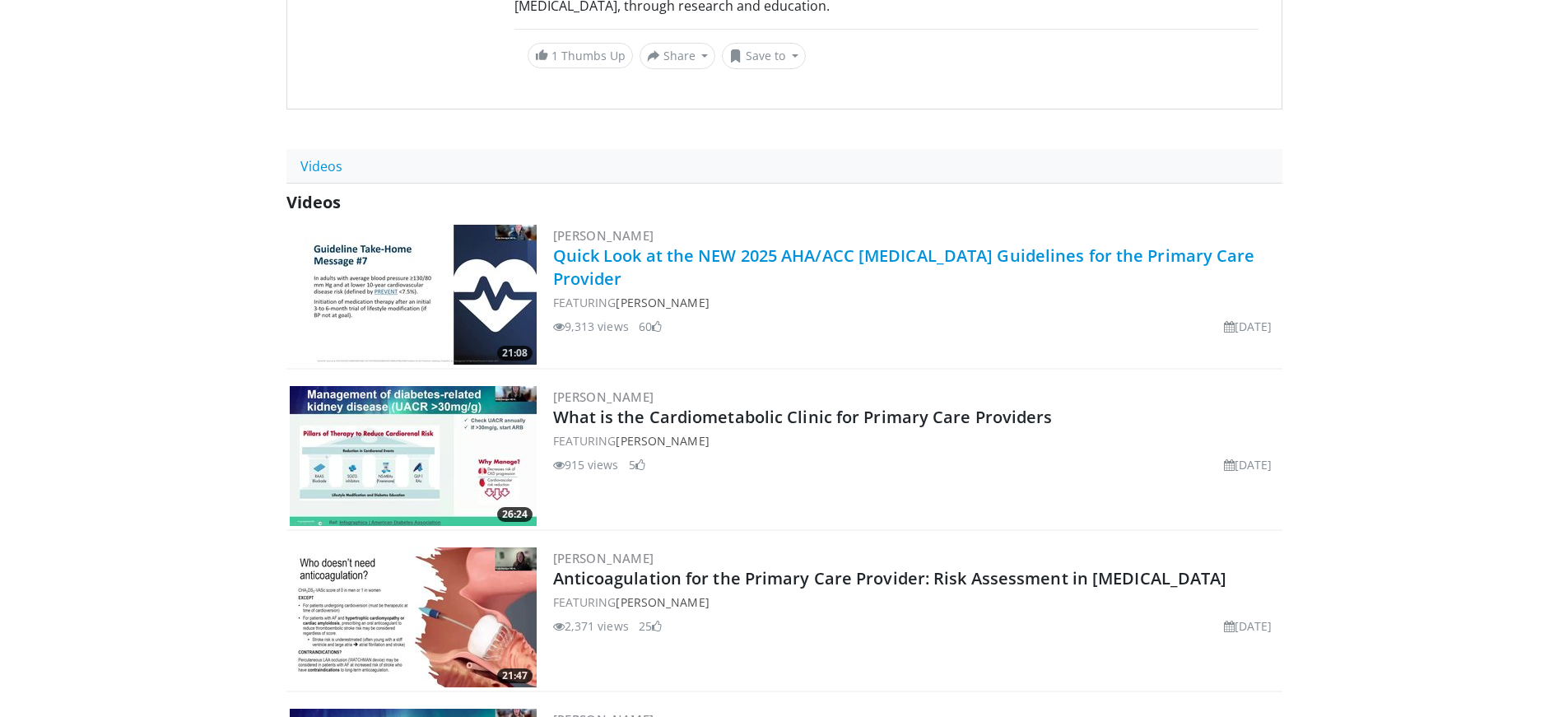
click at [757, 244] on link "Quick Look at the NEW 2025 AHA/ACC [MEDICAL_DATA] Guidelines for the Primary Ca…" at bounding box center [904, 267] width 702 height 45
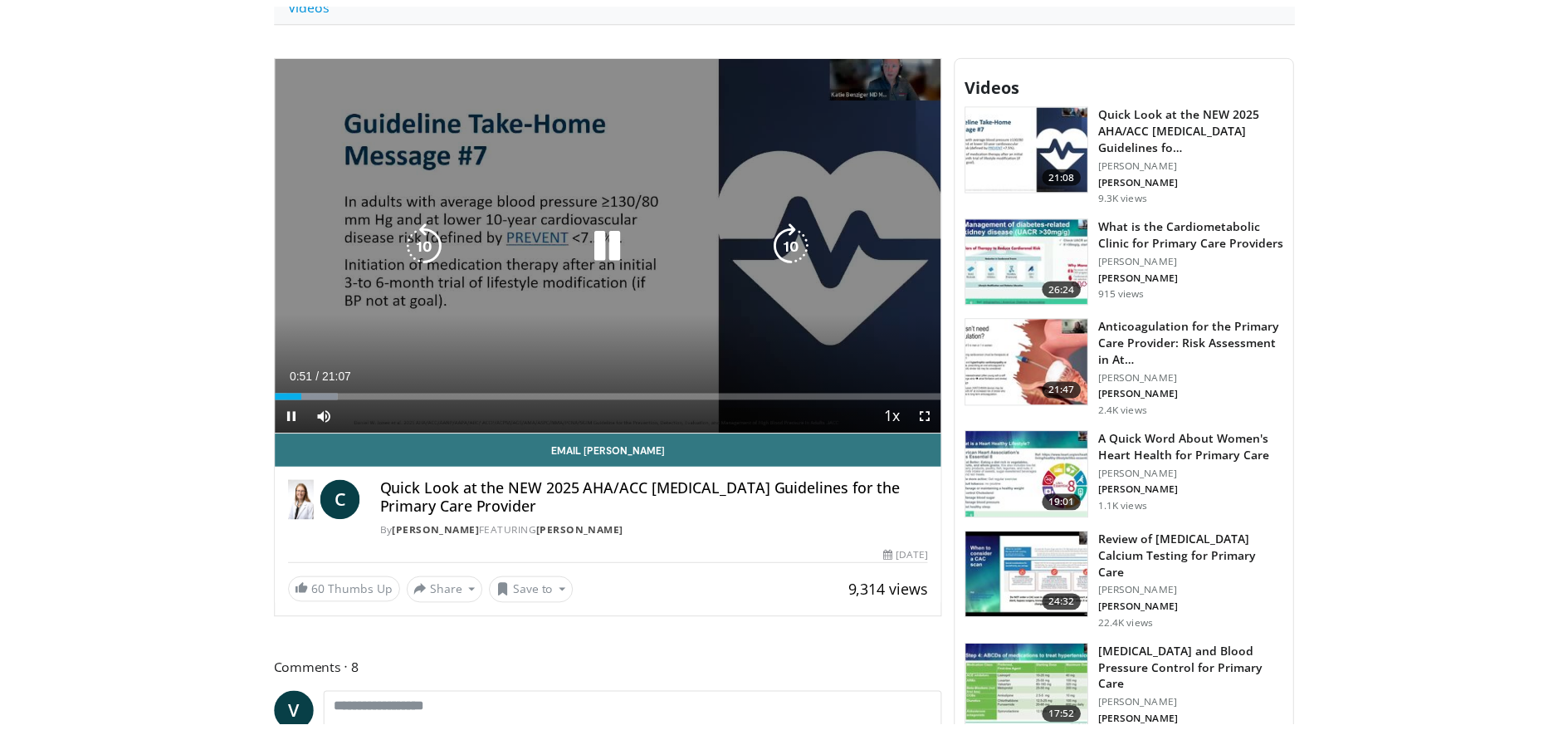
scroll to position [830, 0]
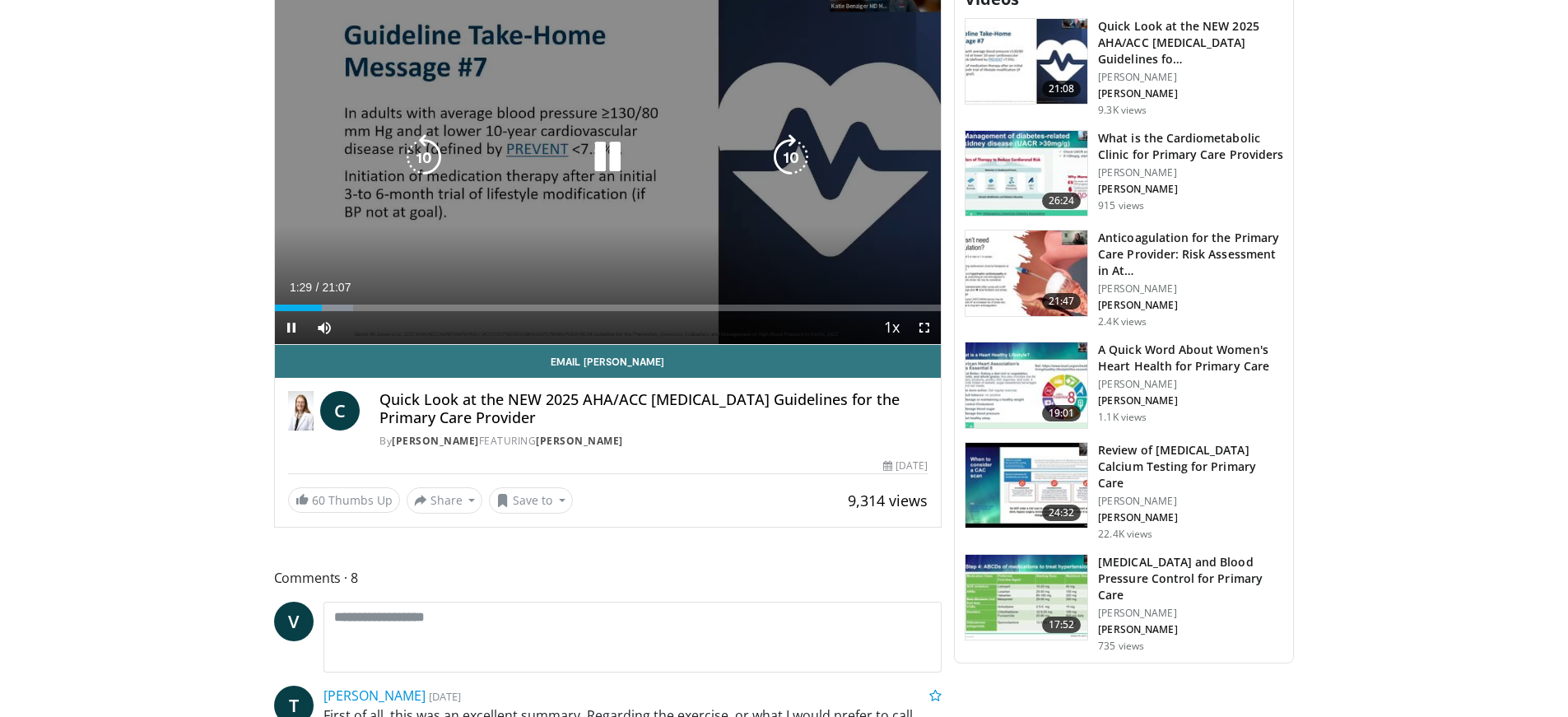
click at [876, 118] on div "10 seconds Tap to unmute" at bounding box center [609, 157] width 667 height 375
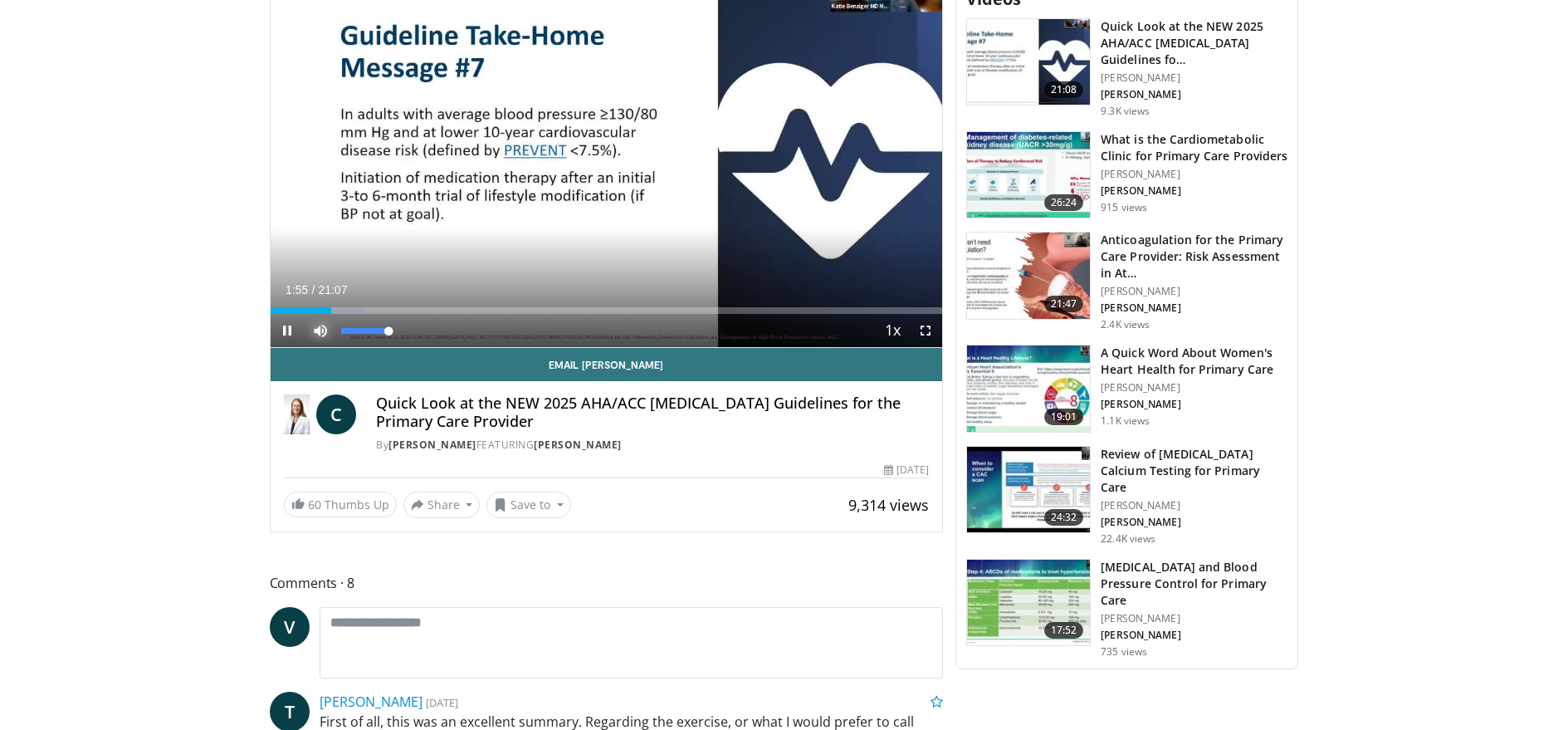
drag, startPoint x: 326, startPoint y: 306, endPoint x: 418, endPoint y: 315, distance: 92.4
click at [418, 315] on div "Mute 100%" at bounding box center [362, 331] width 116 height 33
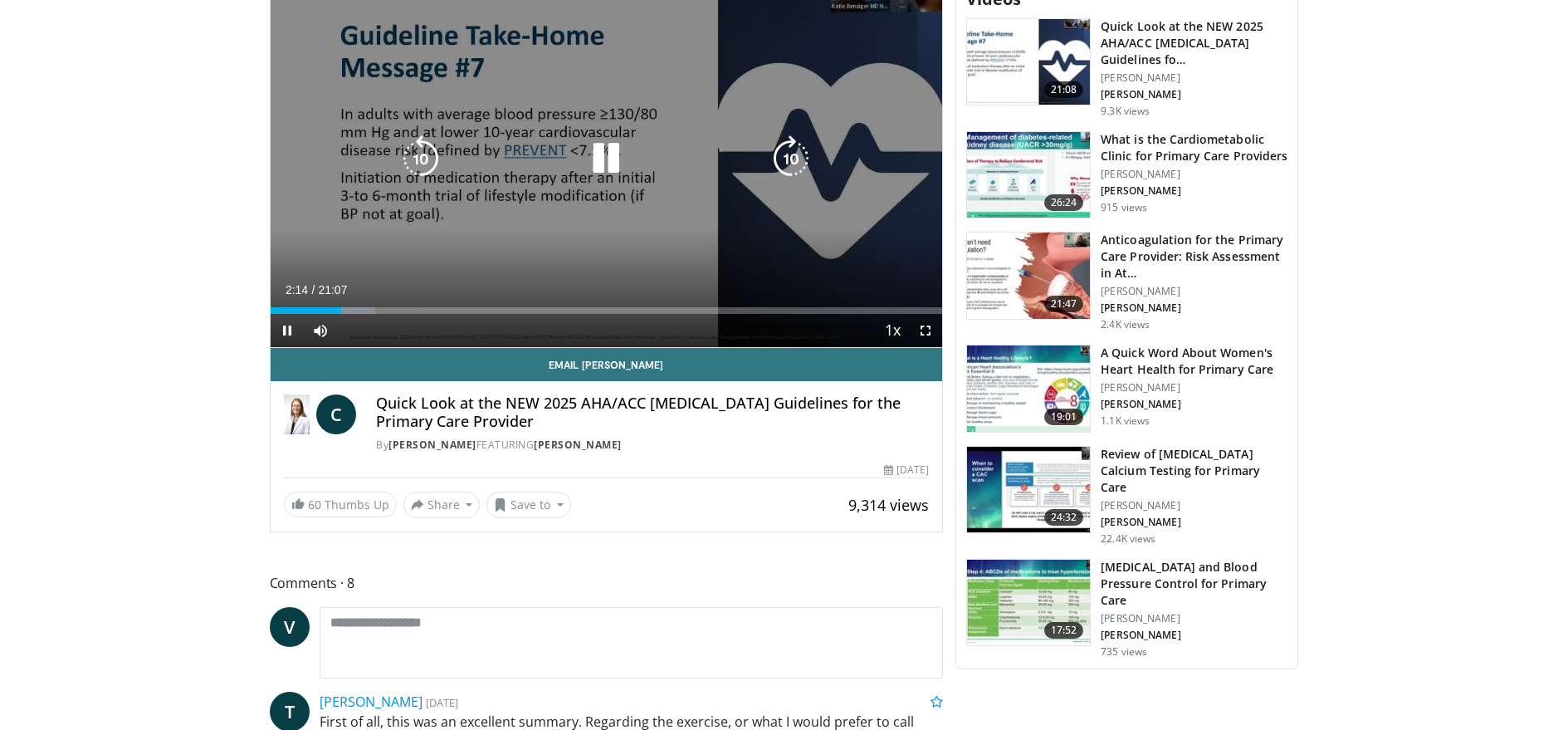
click at [574, 229] on div "10 seconds Tap to unmute" at bounding box center [607, 159] width 673 height 378
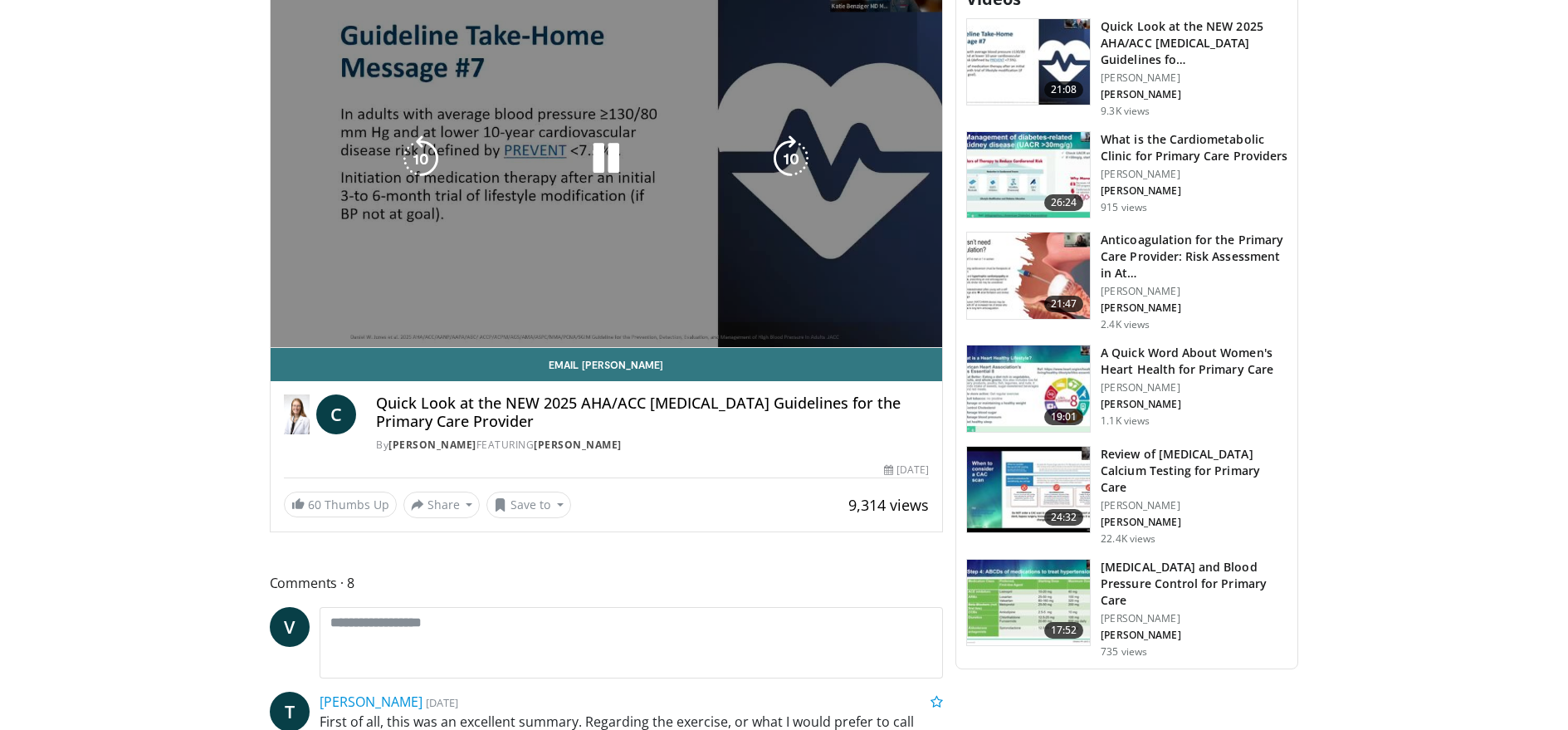
drag, startPoint x: 598, startPoint y: 230, endPoint x: 561, endPoint y: 287, distance: 68.0
click at [561, 287] on video-js "**********" at bounding box center [607, 159] width 673 height 379
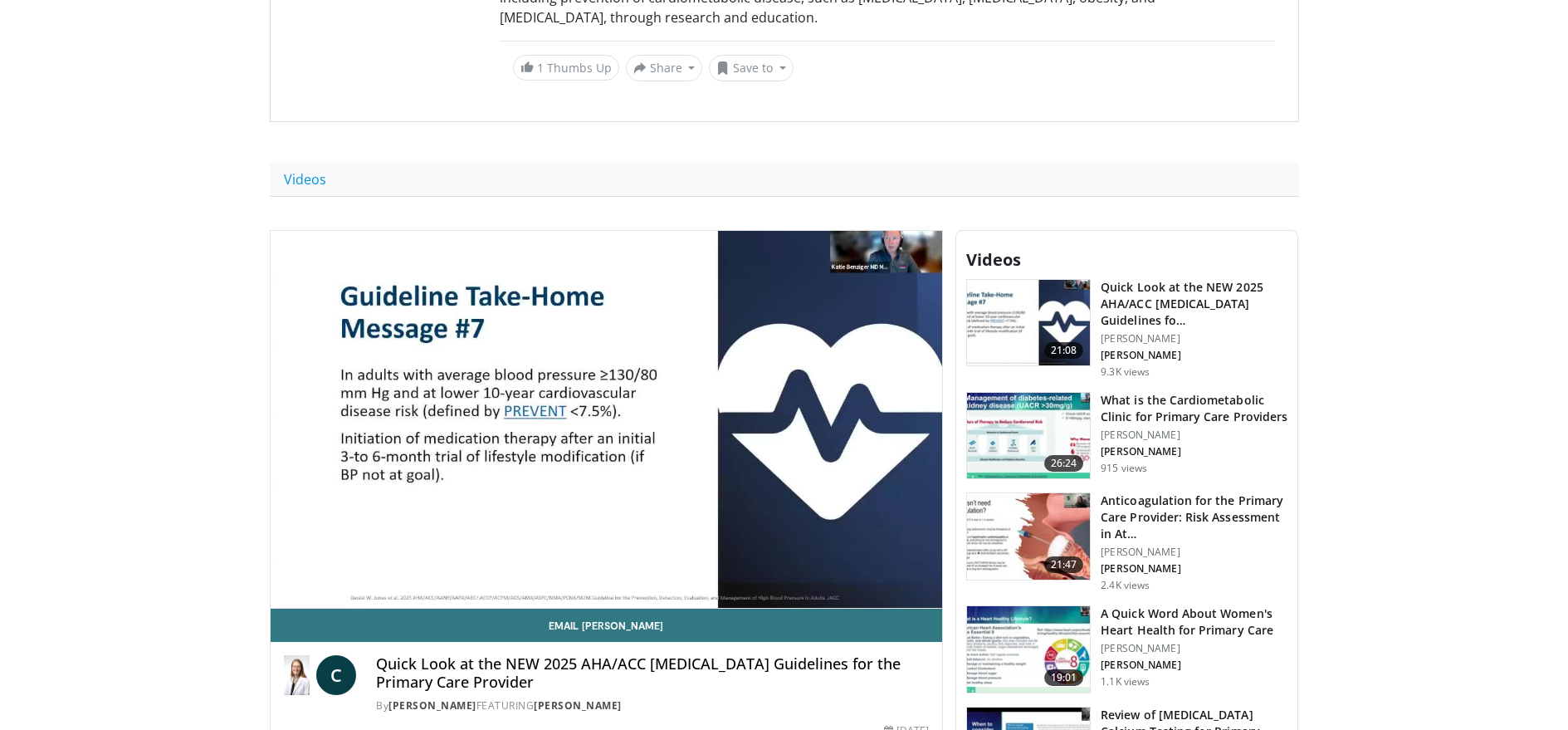
scroll to position [652, 0]
